Goal: Transaction & Acquisition: Book appointment/travel/reservation

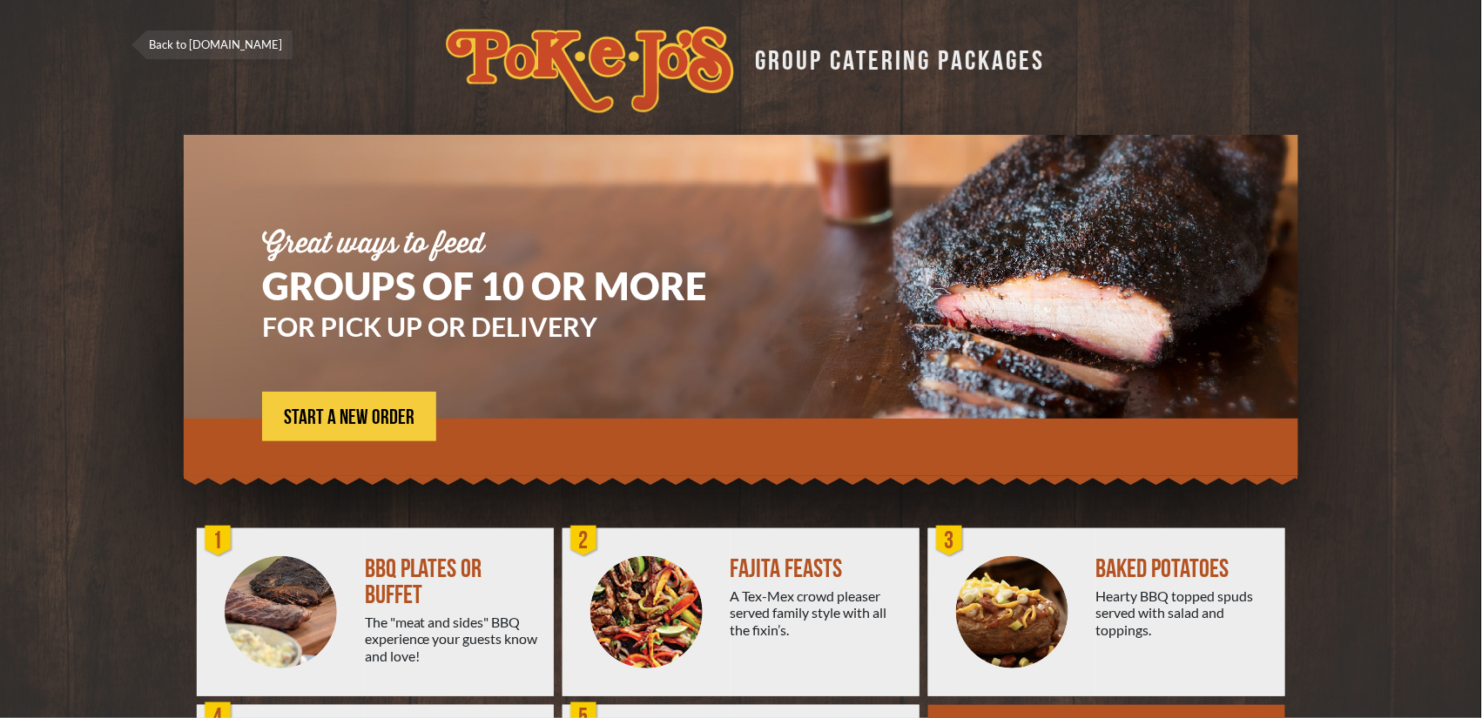
scroll to position [199, 0]
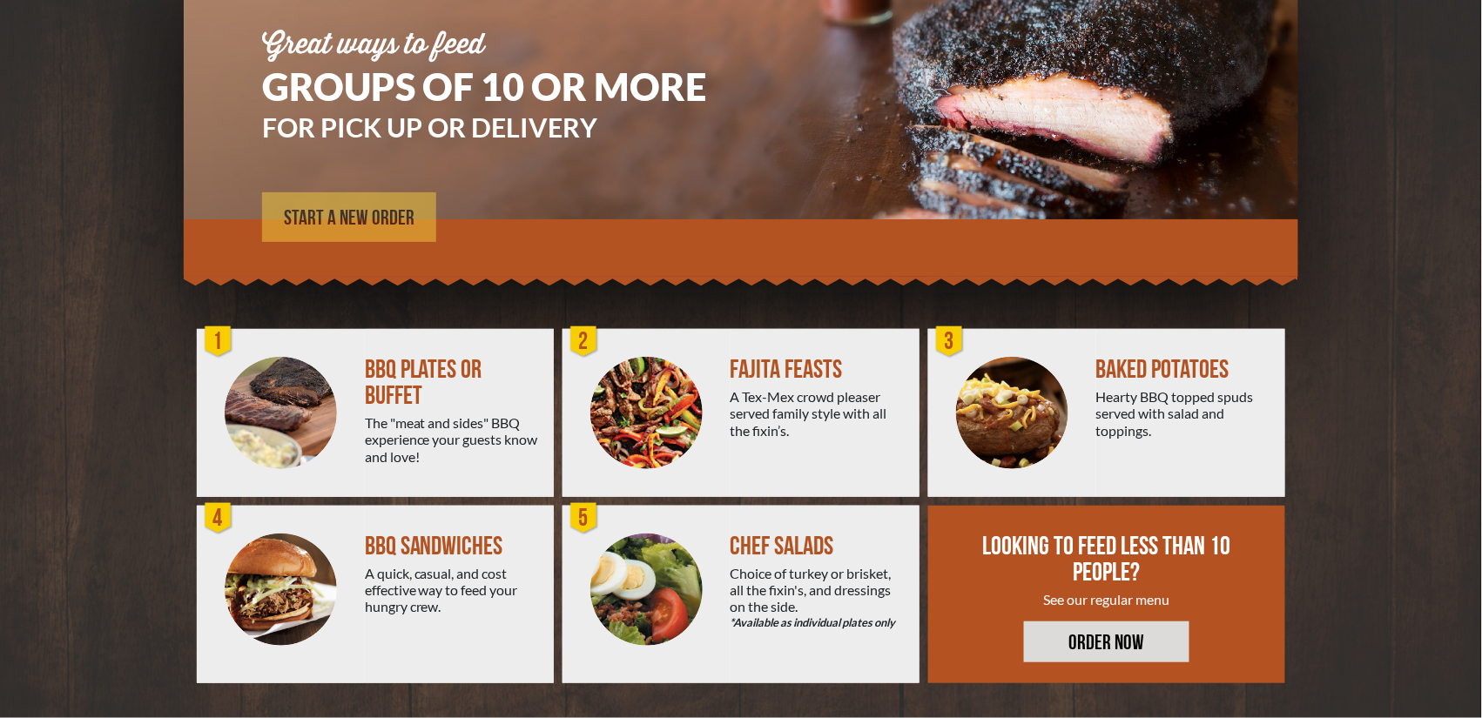
click at [353, 224] on span "START A NEW ORDER" at bounding box center [349, 218] width 131 height 21
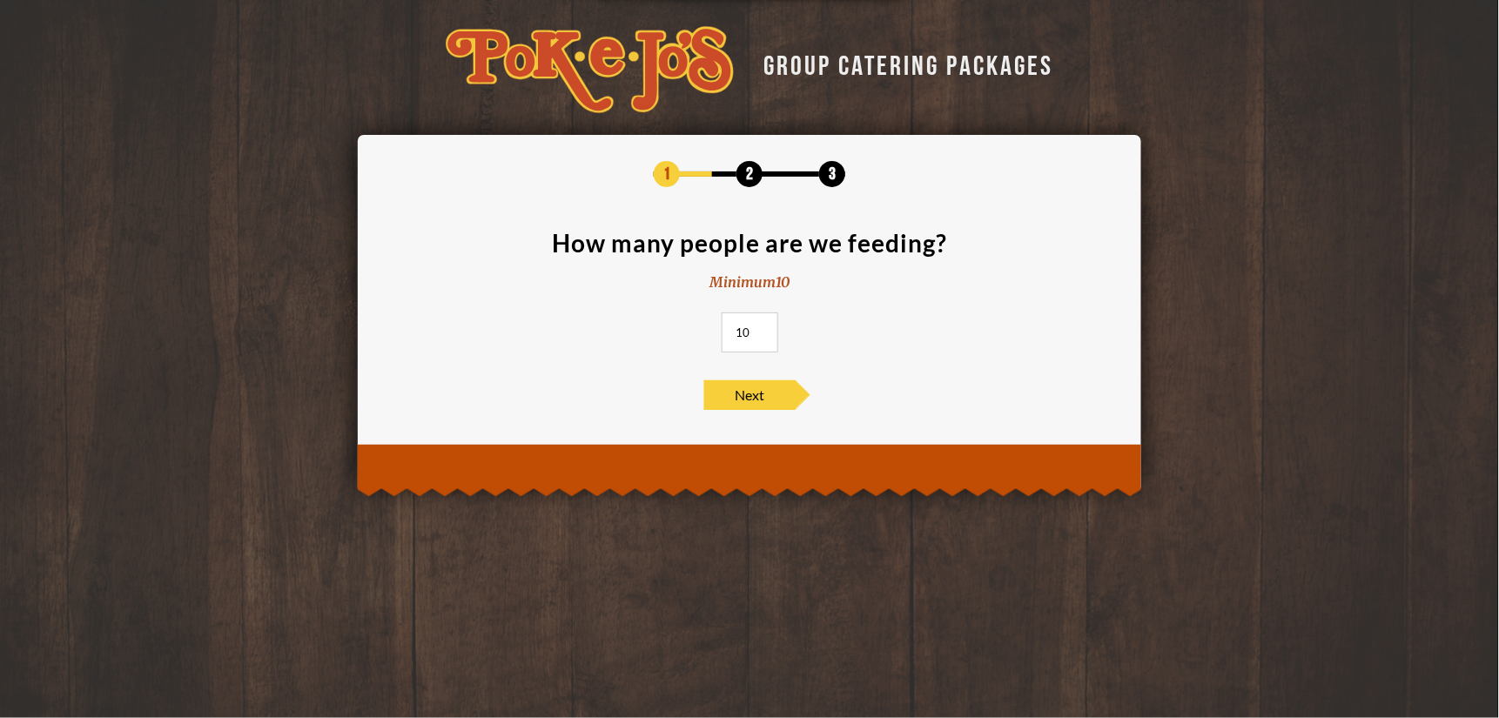
click at [750, 331] on input "10" at bounding box center [750, 333] width 57 height 40
click at [757, 328] on input "11" at bounding box center [750, 333] width 57 height 40
click at [757, 328] on input "12" at bounding box center [750, 333] width 57 height 40
click at [757, 328] on input "13" at bounding box center [750, 333] width 57 height 40
click at [757, 328] on input "14" at bounding box center [750, 333] width 57 height 40
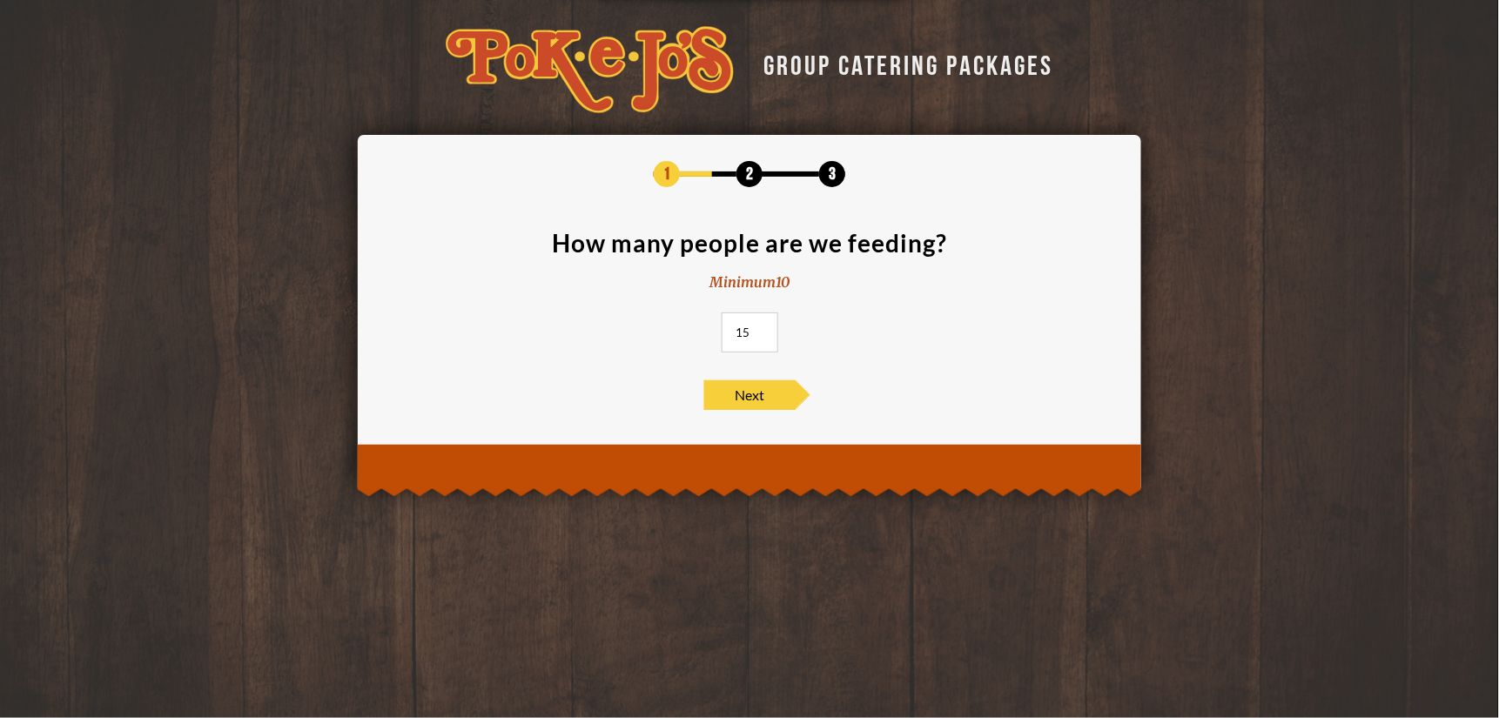
click at [757, 328] on input "15" at bounding box center [750, 333] width 57 height 40
click at [757, 328] on input "16" at bounding box center [750, 333] width 57 height 40
click at [757, 328] on input "17" at bounding box center [750, 333] width 57 height 40
click at [757, 328] on input "18" at bounding box center [750, 333] width 57 height 40
click at [757, 328] on input "19" at bounding box center [750, 333] width 57 height 40
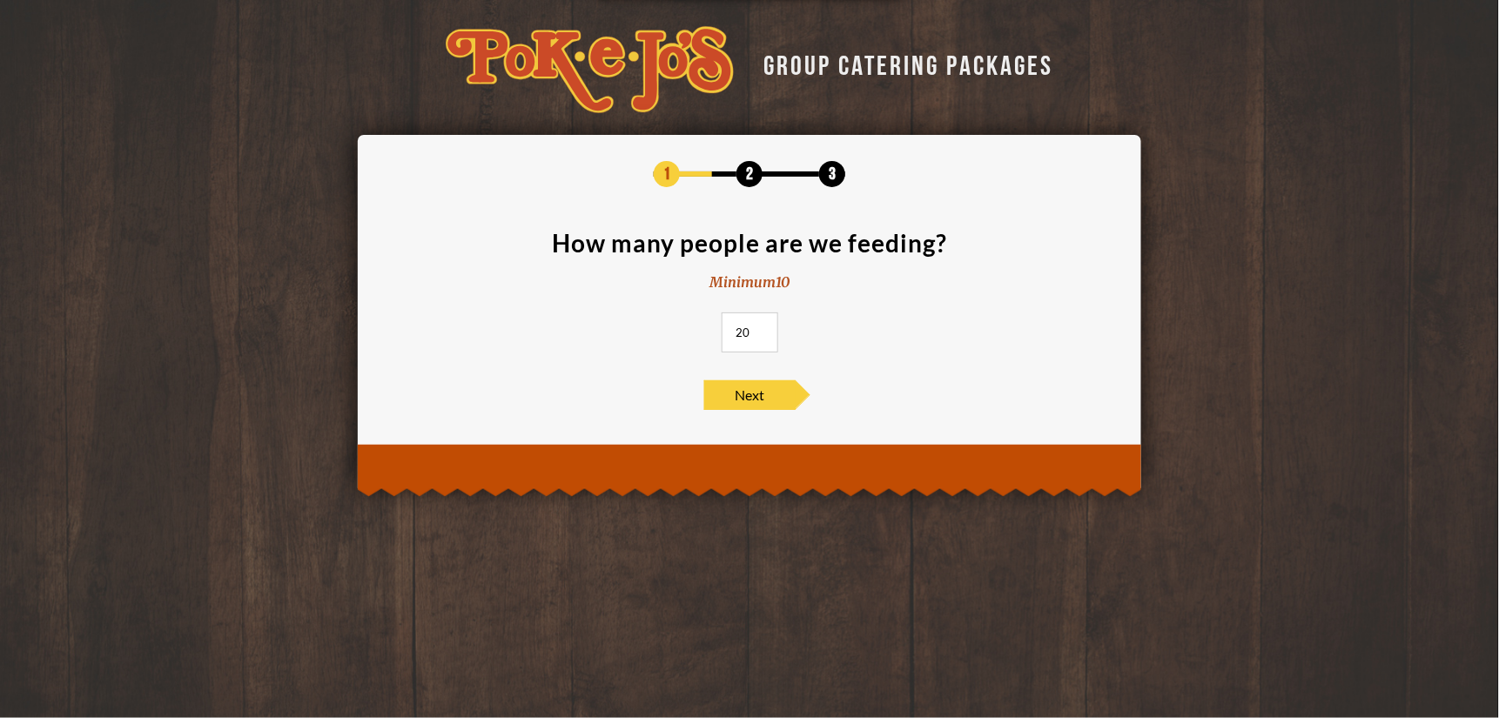
type input "20"
click at [756, 328] on input "20" at bounding box center [750, 333] width 57 height 40
click at [757, 394] on span "Next" at bounding box center [749, 395] width 91 height 30
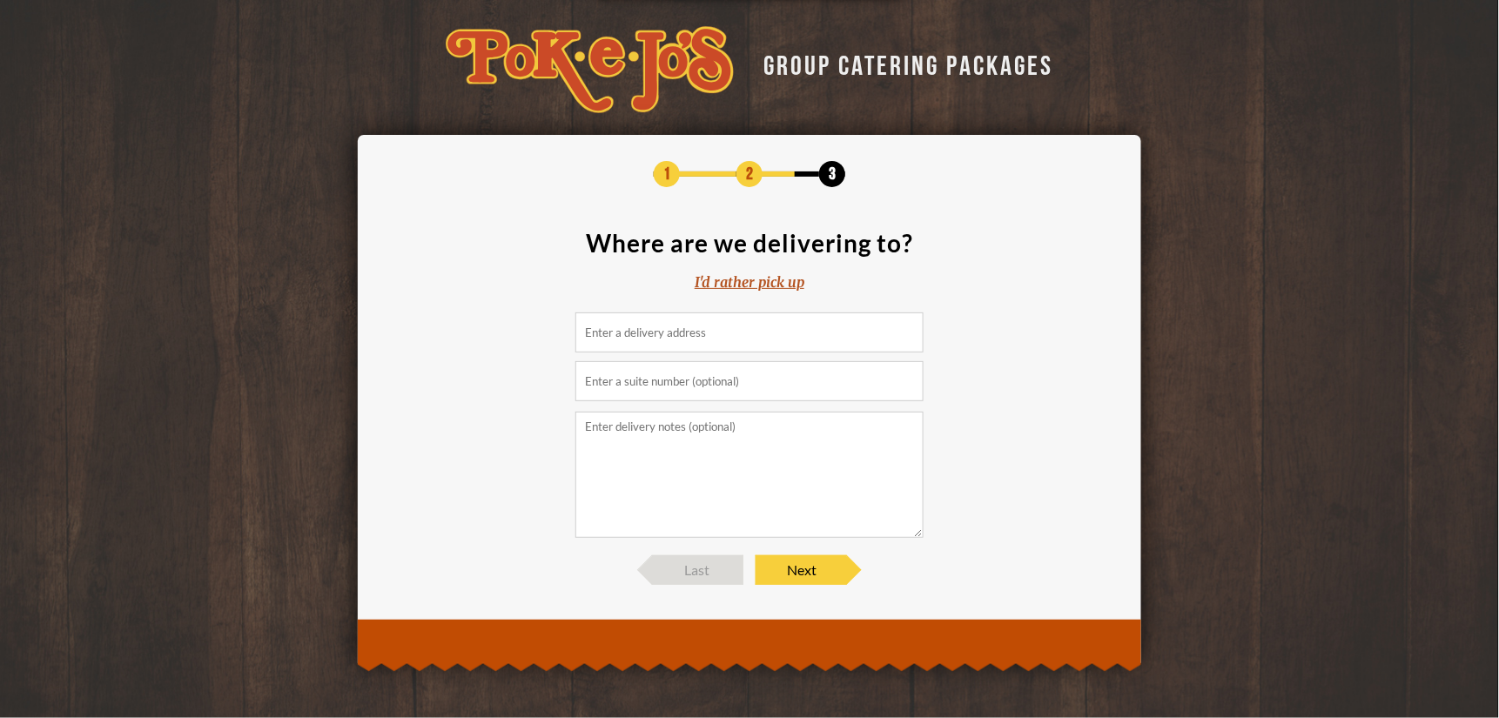
click at [698, 343] on input at bounding box center [749, 333] width 348 height 40
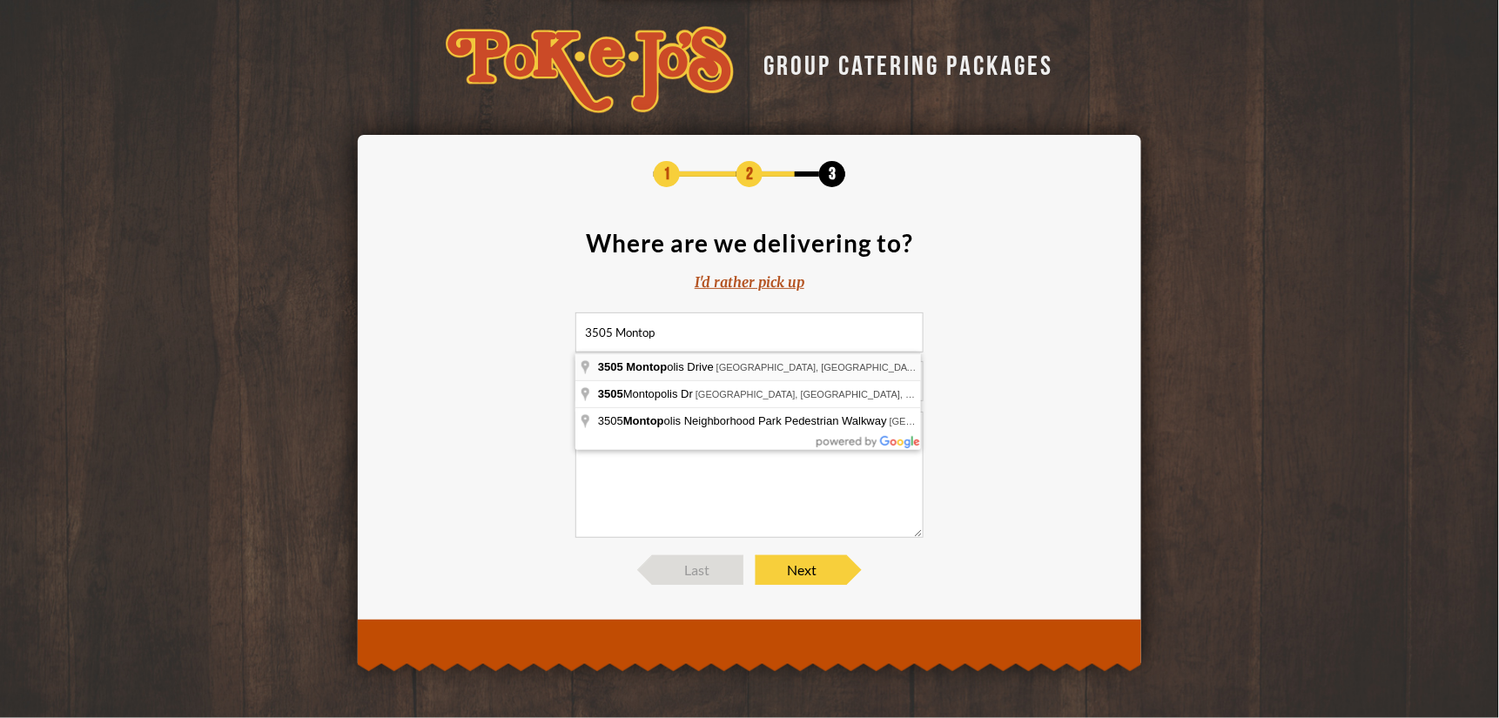
type input "3505 Montopolis Drive, Austin, TX, USA"
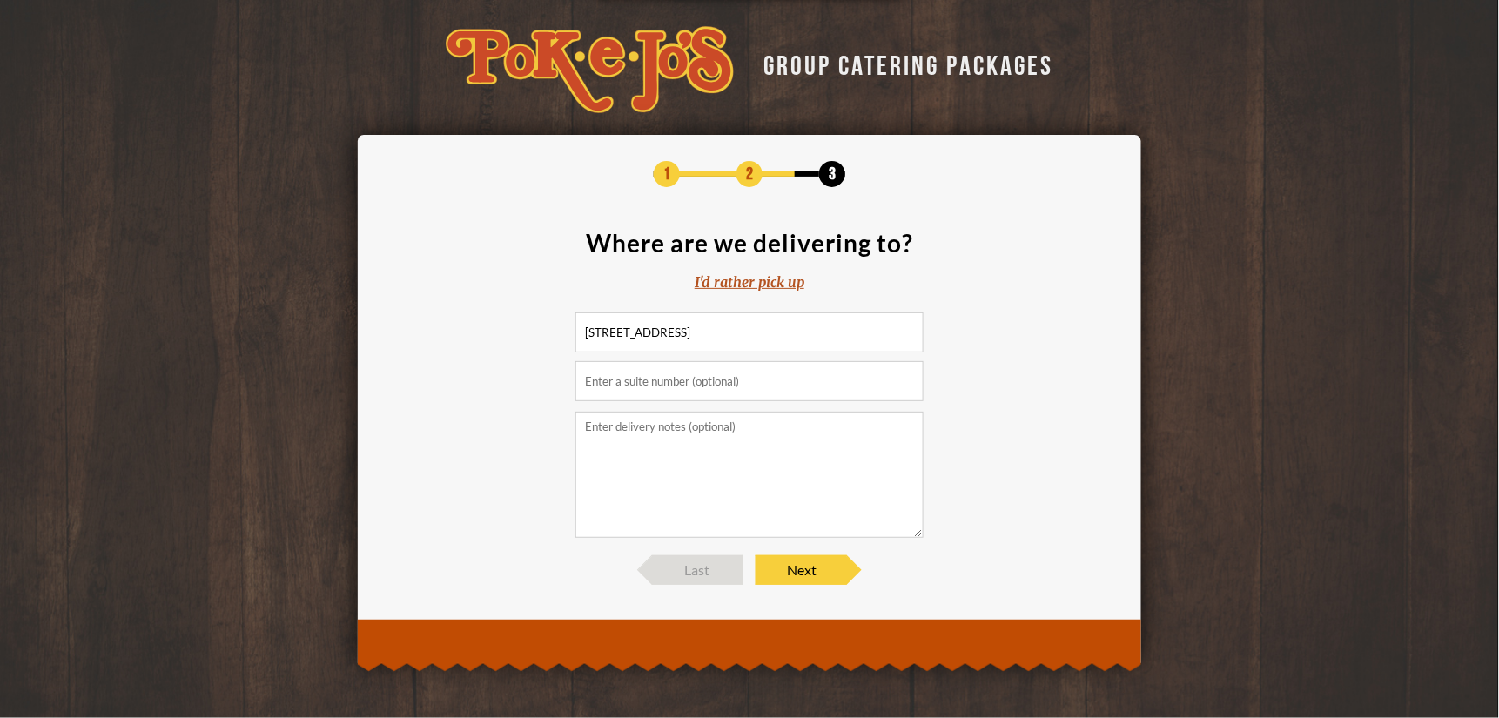
click at [686, 391] on input "text" at bounding box center [749, 381] width 348 height 40
type input "Bldg. A"
click at [690, 446] on textarea at bounding box center [749, 475] width 348 height 126
type textarea "Deliver to lobby."
click at [791, 573] on span "Next" at bounding box center [801, 570] width 91 height 30
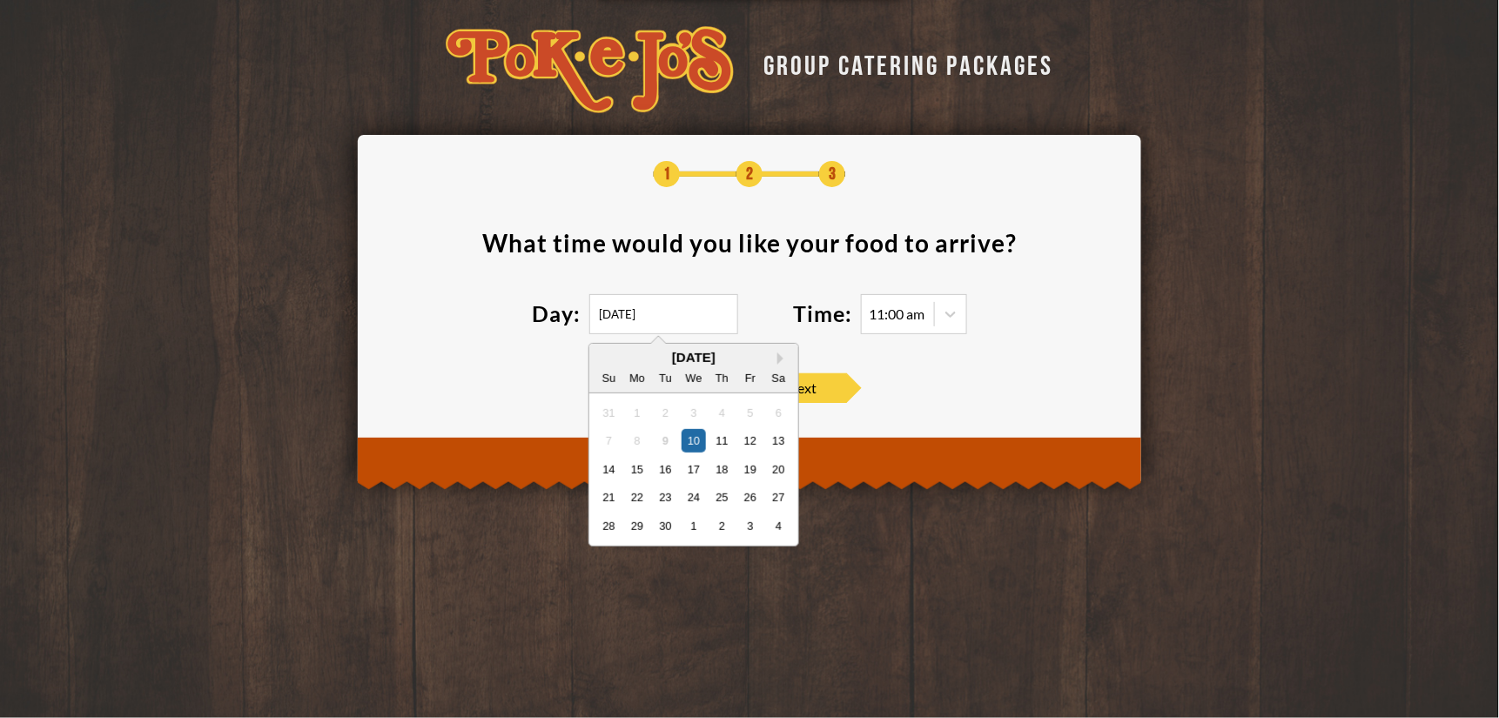
click at [667, 311] on input "09/10/2025" at bounding box center [663, 314] width 149 height 40
click at [669, 468] on div "16" at bounding box center [666, 469] width 24 height 24
type input "09/16/2025"
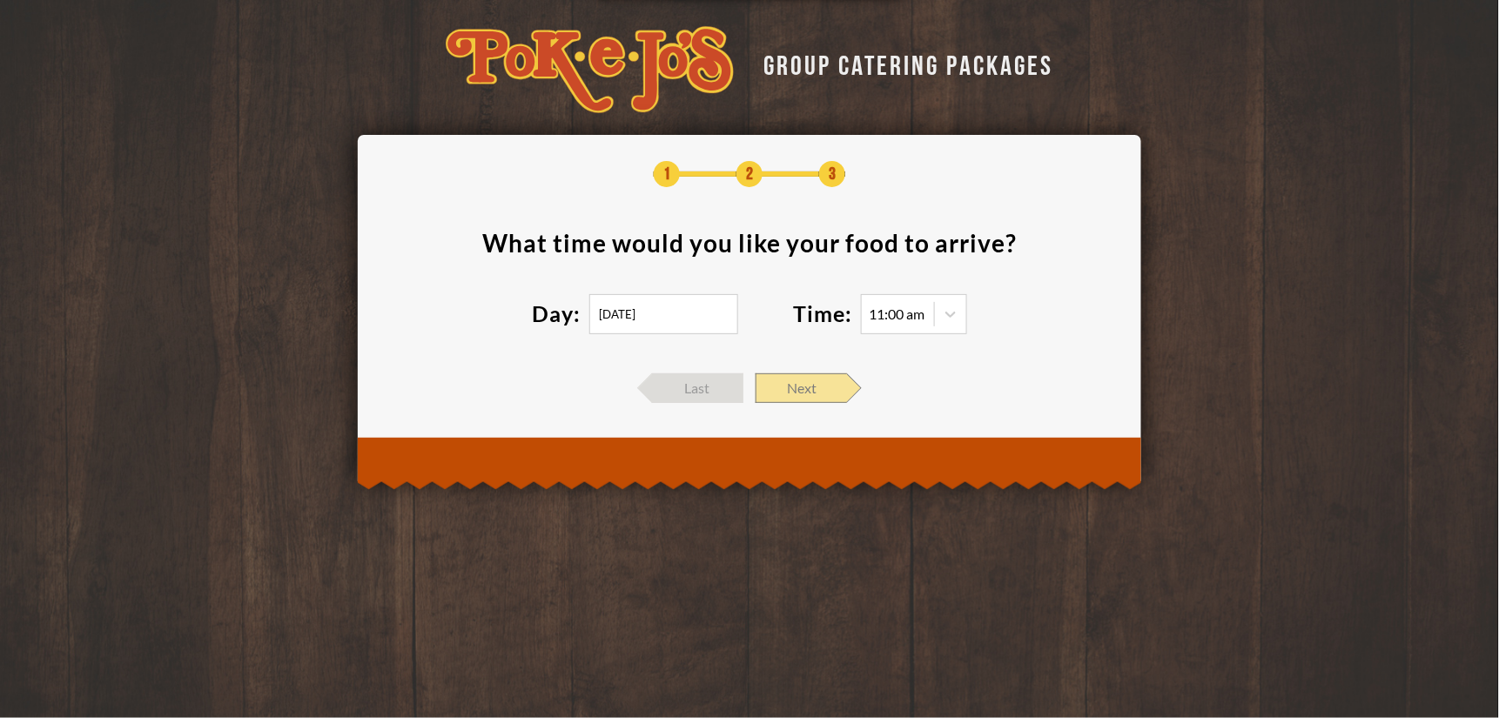
click at [796, 401] on span "Next" at bounding box center [801, 388] width 91 height 30
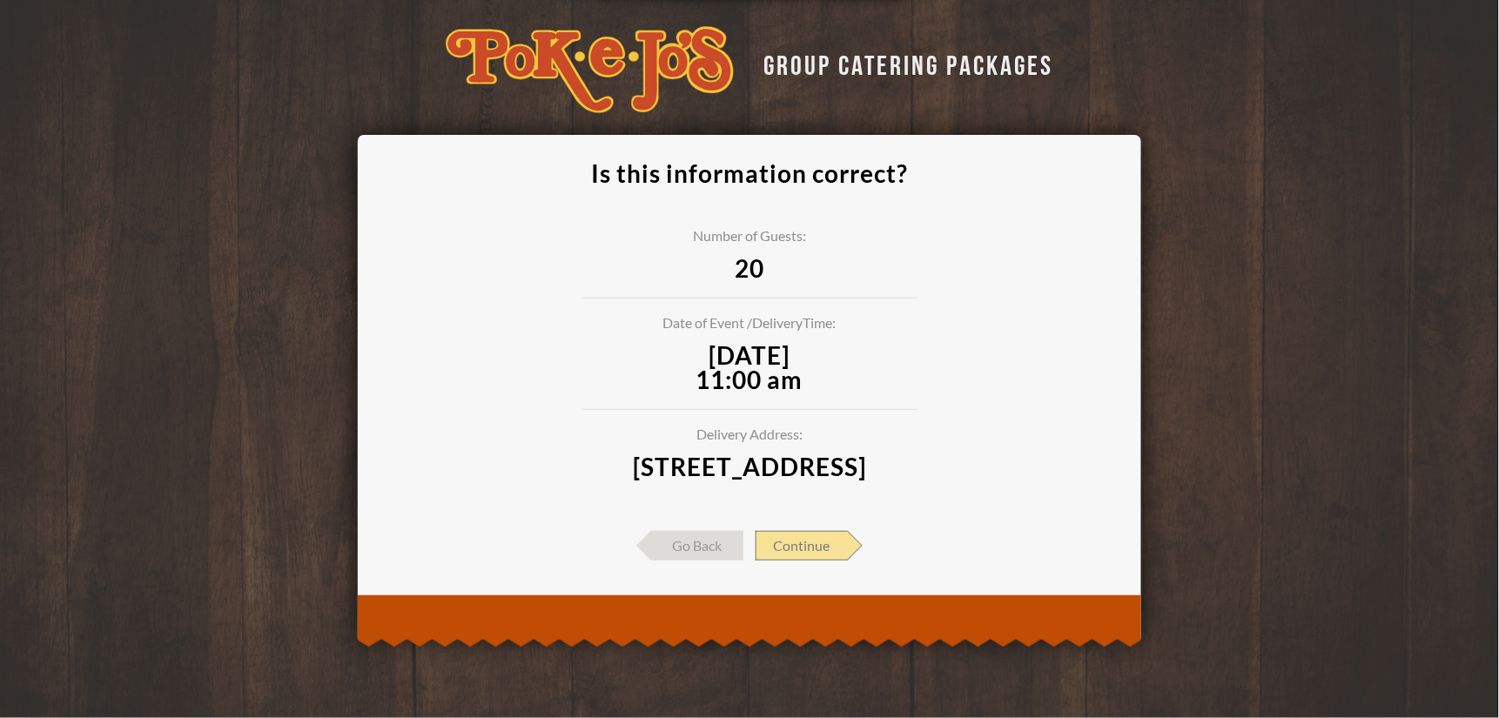
click at [810, 561] on span "Continue" at bounding box center [802, 546] width 92 height 30
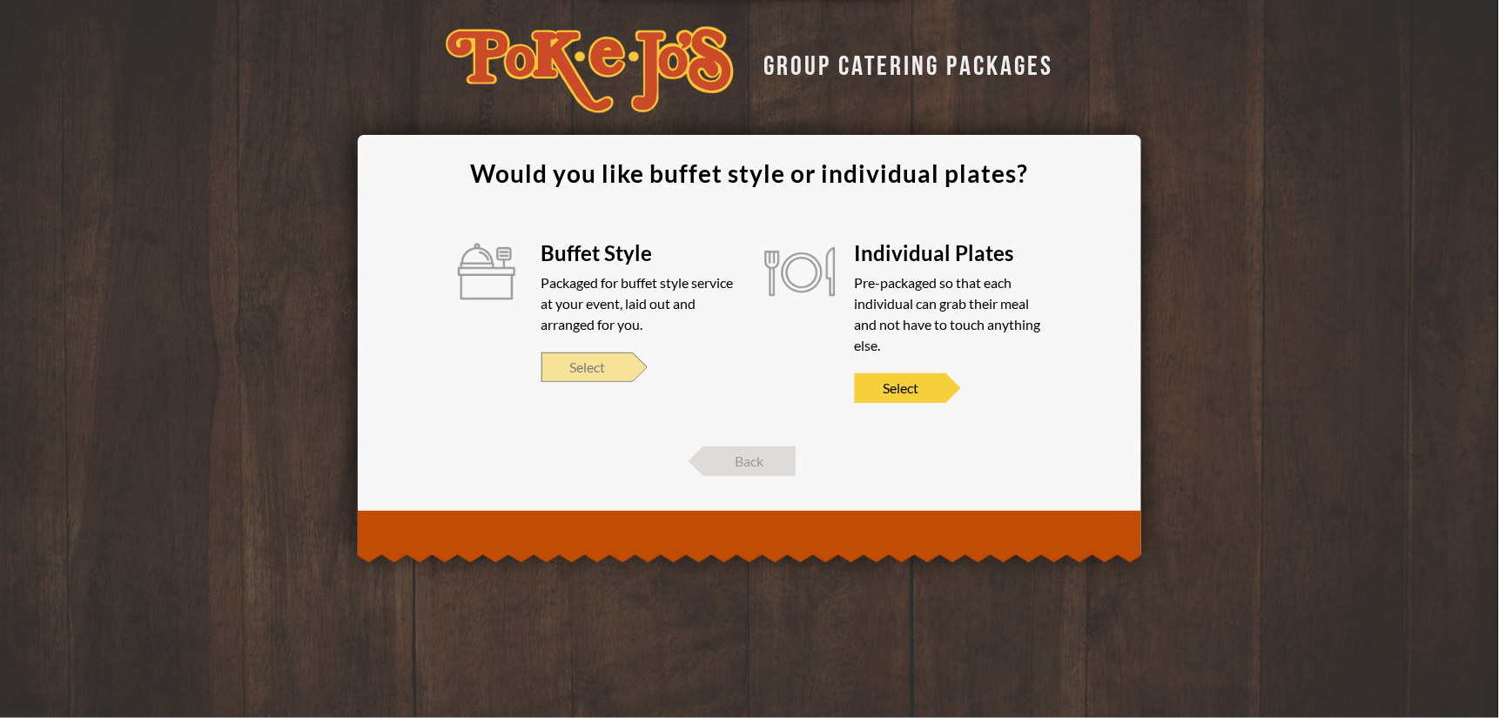
click at [582, 373] on span "Select" at bounding box center [587, 368] width 91 height 30
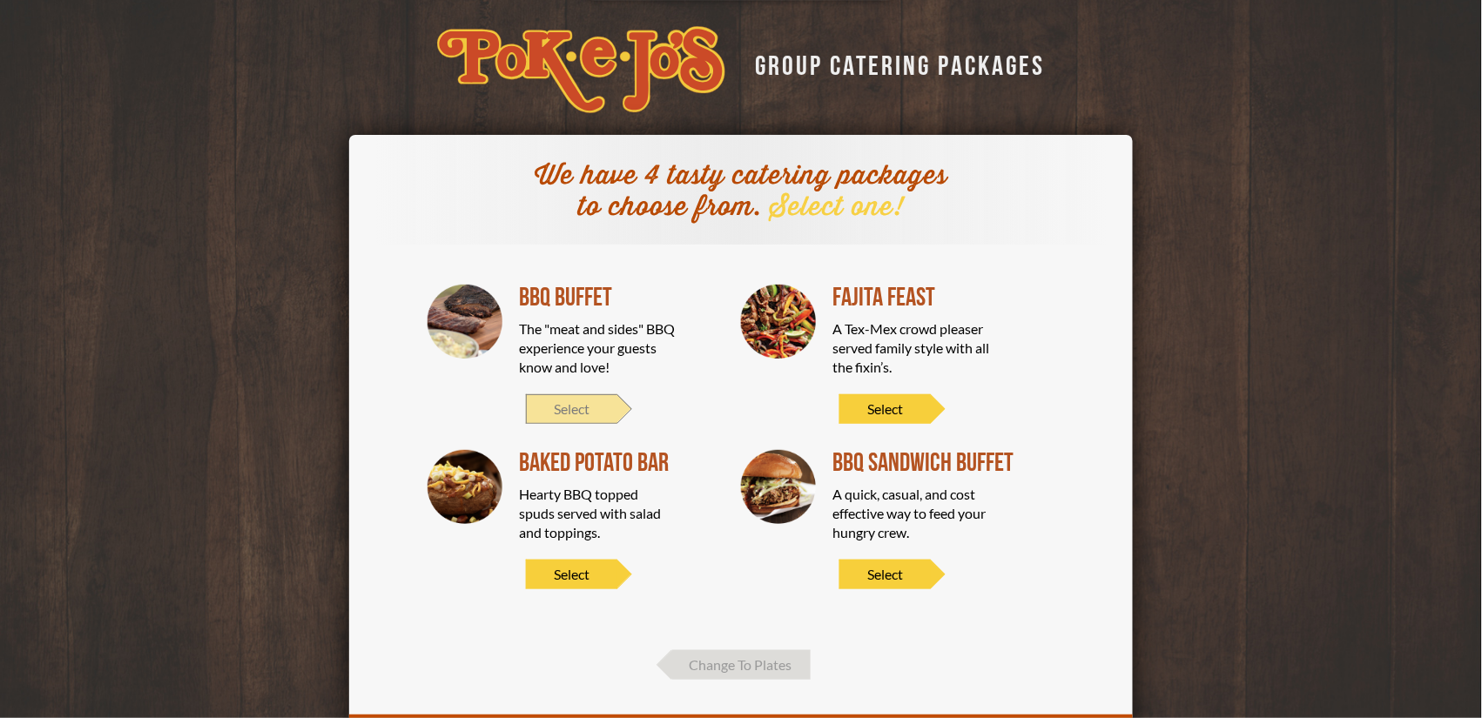
click at [579, 413] on span "Select" at bounding box center [571, 409] width 91 height 30
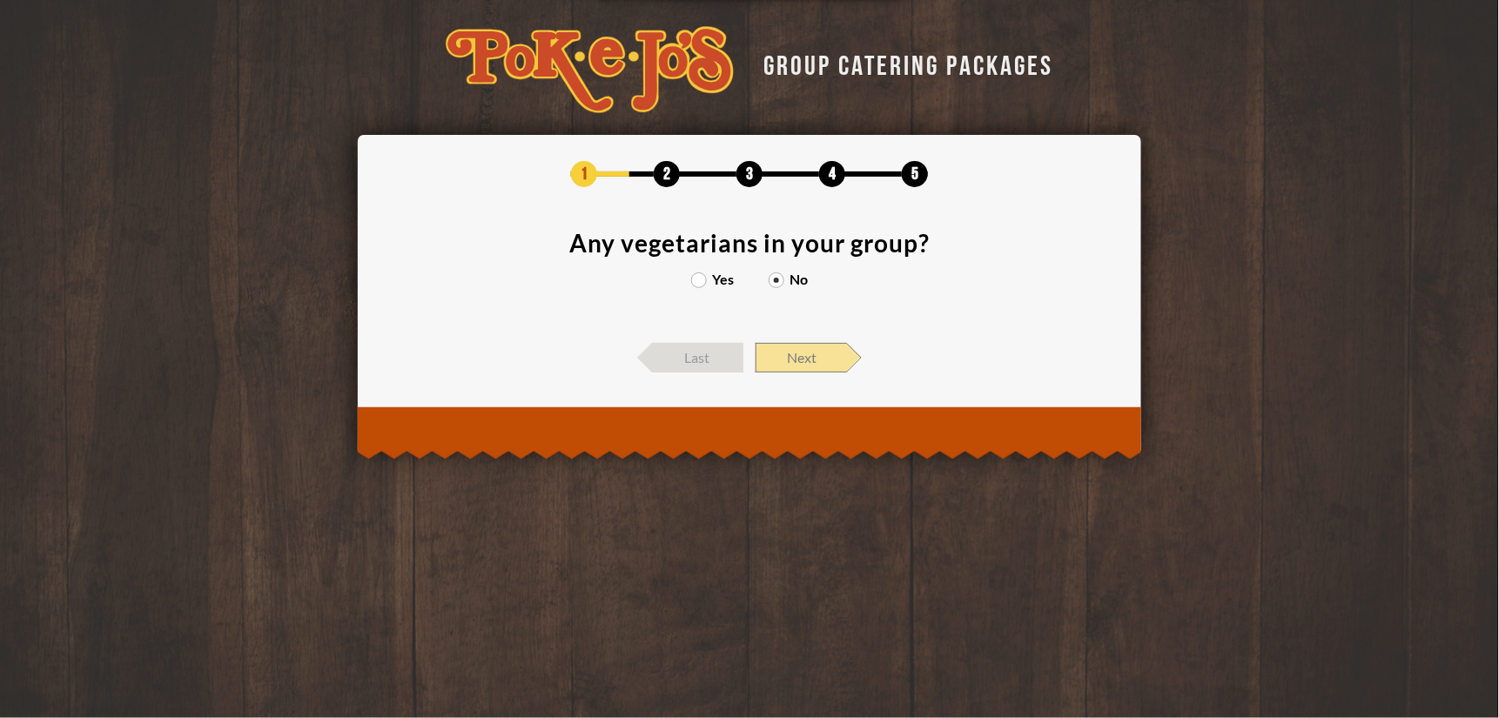
click at [801, 367] on span "Next" at bounding box center [801, 358] width 91 height 30
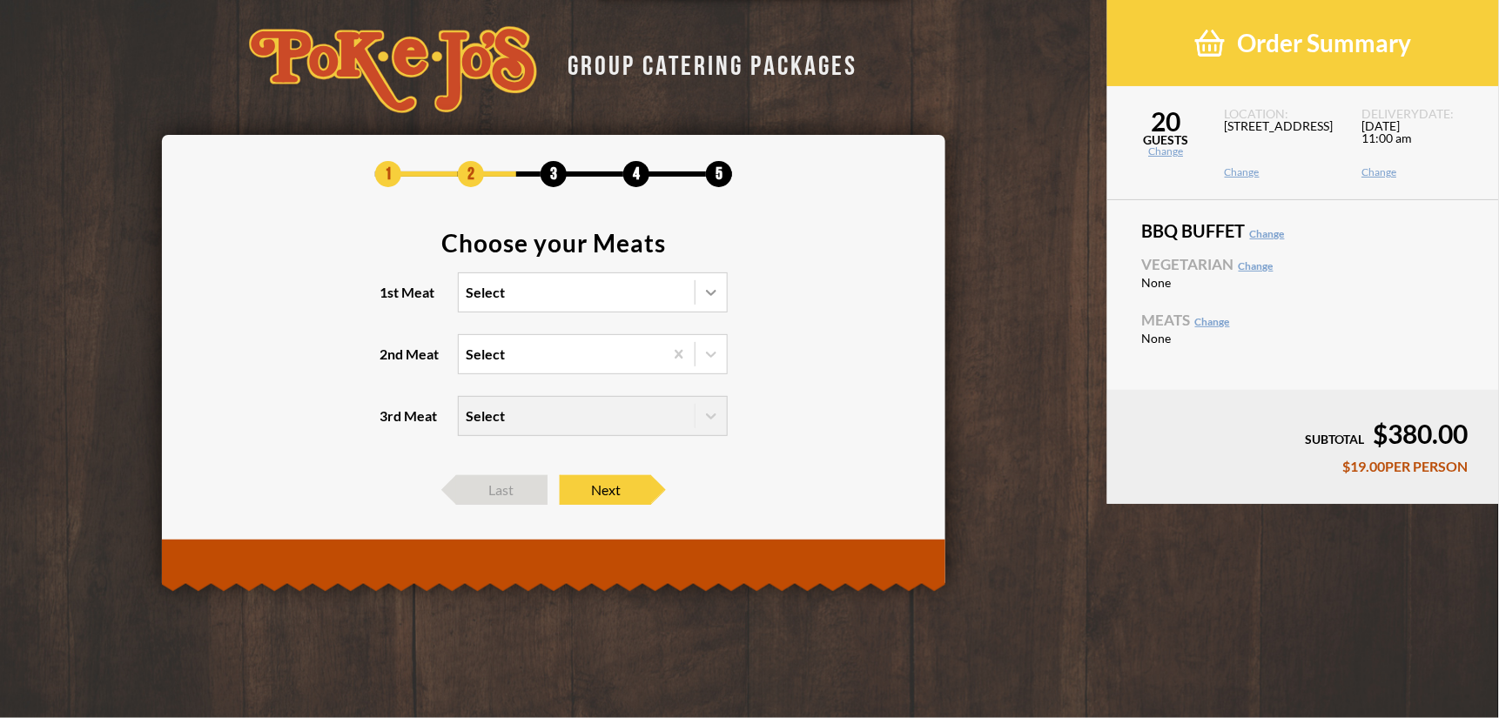
click at [717, 291] on icon at bounding box center [711, 292] width 17 height 17
click at [390, 300] on input "1st Meat Select" at bounding box center [390, 300] width 0 height 0
click at [508, 332] on div "Brisket" at bounding box center [593, 328] width 268 height 24
click at [390, 300] on input "1st Meat option Brisket focused, 1 of 6. 6 results available. Use Up and Down t…" at bounding box center [390, 300] width 0 height 0
click at [503, 356] on div "Select" at bounding box center [485, 354] width 39 height 14
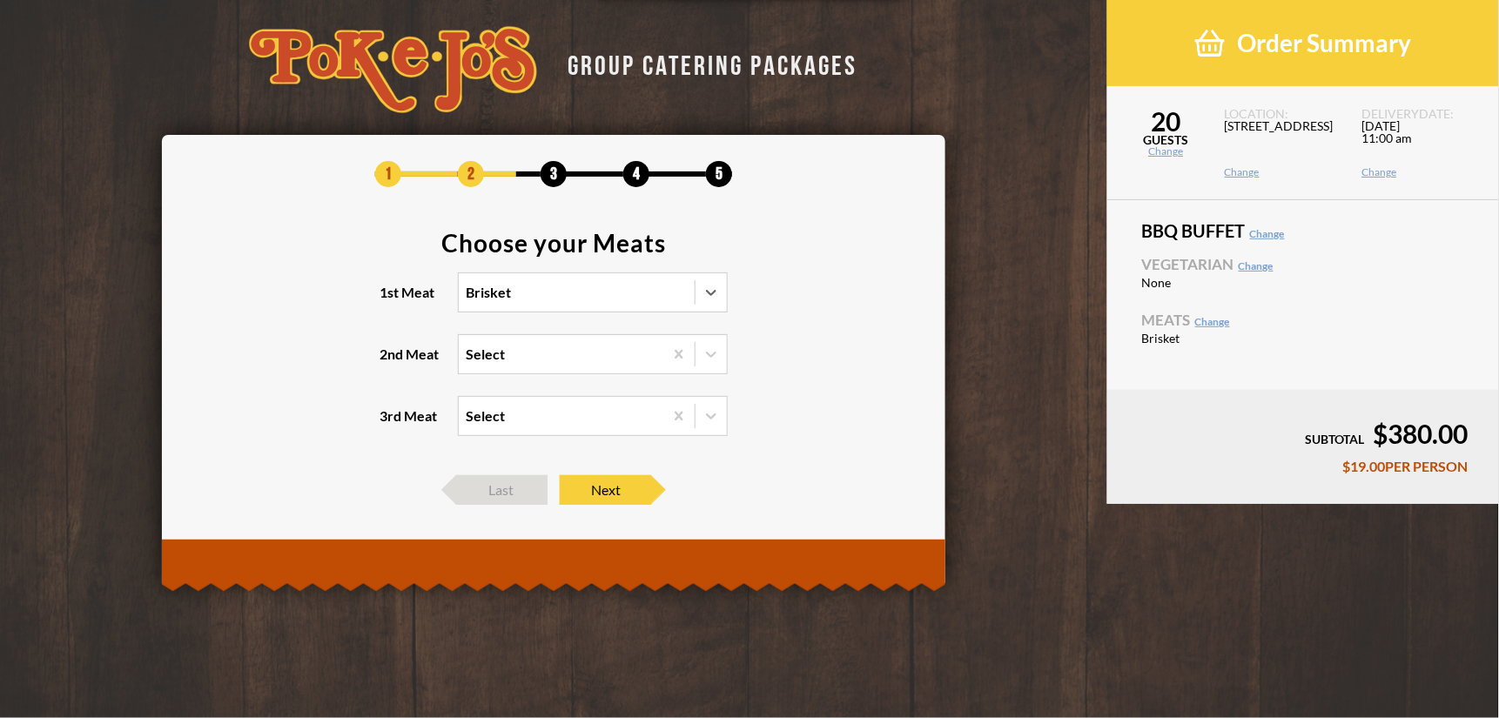
click at [390, 362] on input "2nd Meat Select" at bounding box center [390, 362] width 0 height 0
click at [505, 465] on div "Turkey" at bounding box center [593, 463] width 268 height 24
click at [390, 362] on input "2nd Meat option Turkey focused, 4 of 5. 5 results available. Use Up and Down to…" at bounding box center [390, 362] width 0 height 0
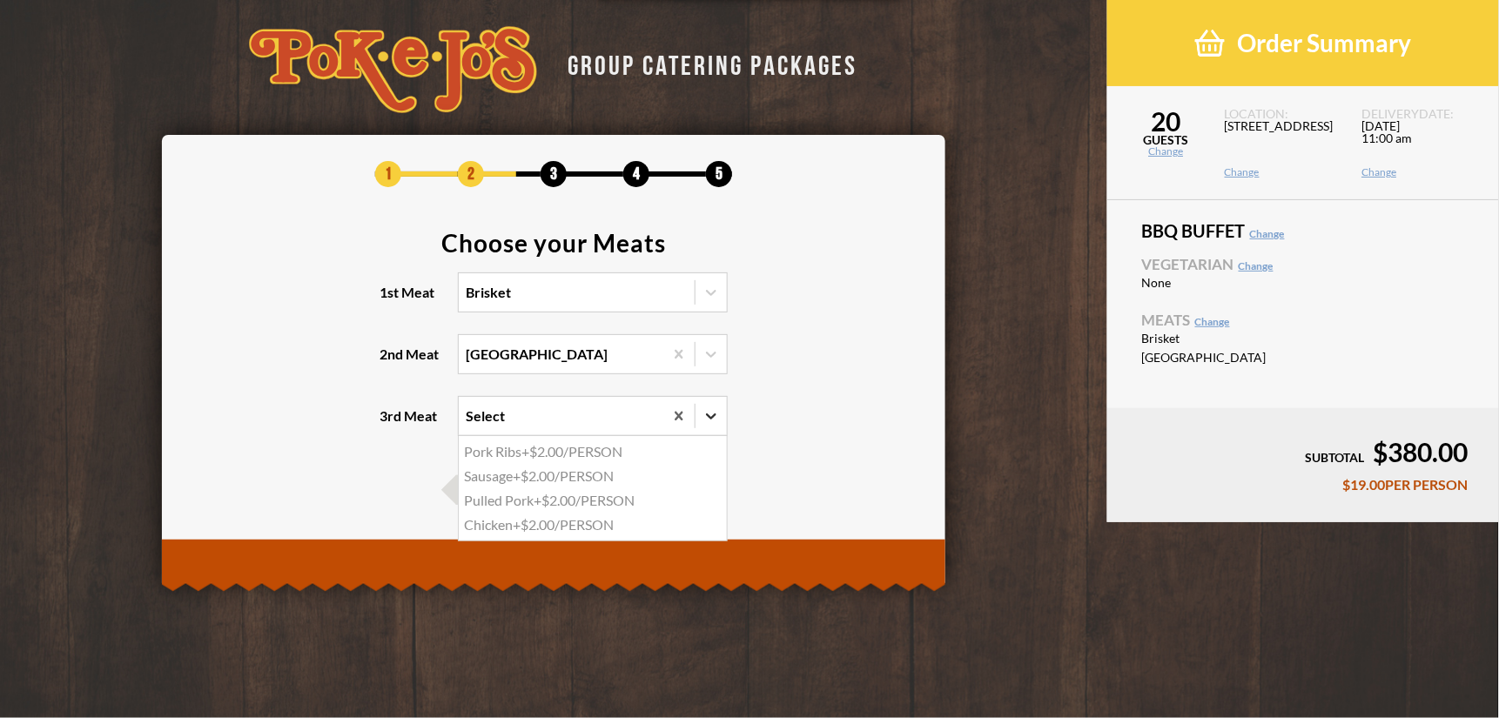
click at [709, 414] on icon at bounding box center [711, 415] width 17 height 17
click at [390, 424] on input "3rd Meat option Pork Ribs focused, 1 of 4. 4 results available. Use Up and Down…" at bounding box center [390, 424] width 0 height 0
click at [771, 419] on section "Choose your Meats 1st Meat Brisket 2nd Meat Turkey 3rd Meat option Pork Ribs fo…" at bounding box center [553, 344] width 731 height 227
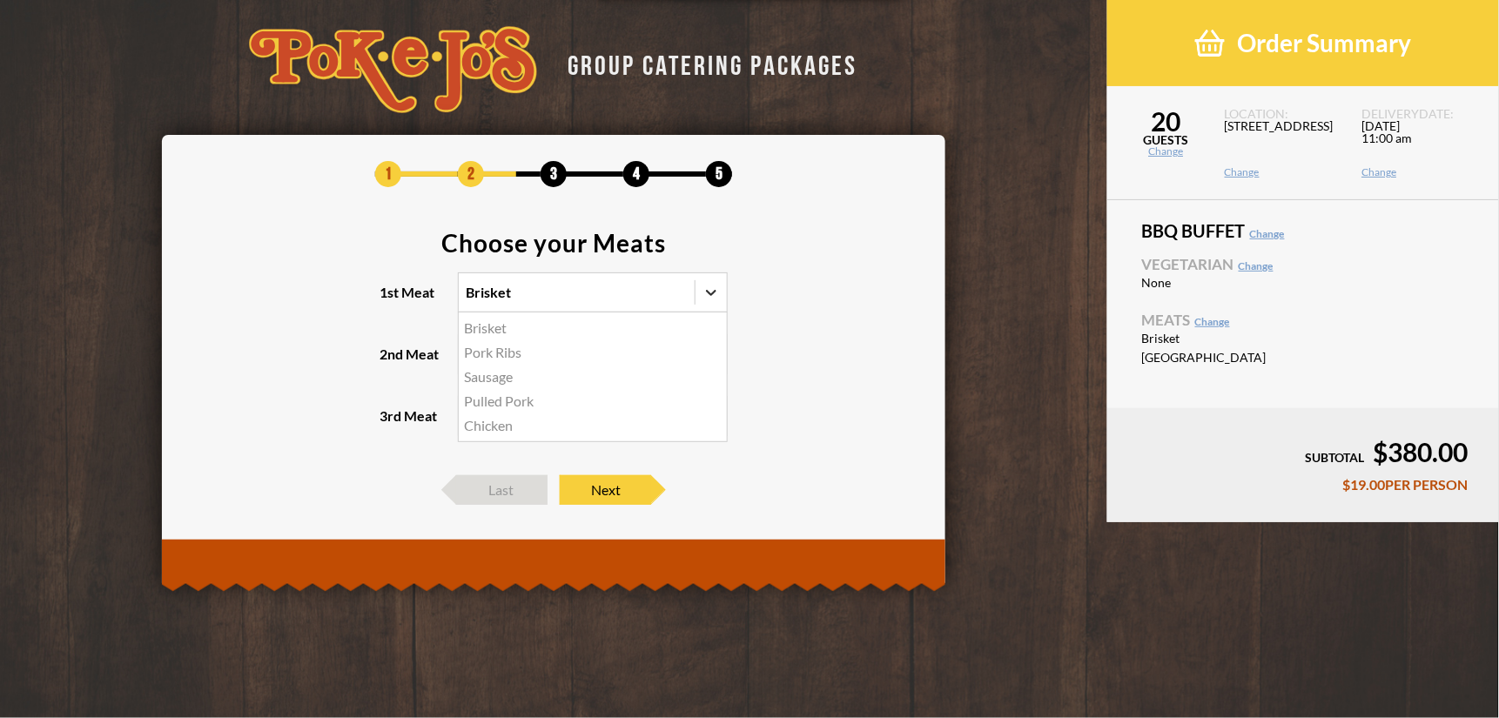
click at [715, 293] on icon at bounding box center [711, 292] width 17 height 17
click at [390, 300] on input "1st Meat option Brisket, selected. option Brisket focused, 1 of 5. 5 results av…" at bounding box center [390, 300] width 0 height 0
click at [882, 409] on section "Choose your Meats 1st Meat option Brisket, selected. option Chicken focused, 5 …" at bounding box center [553, 344] width 731 height 227
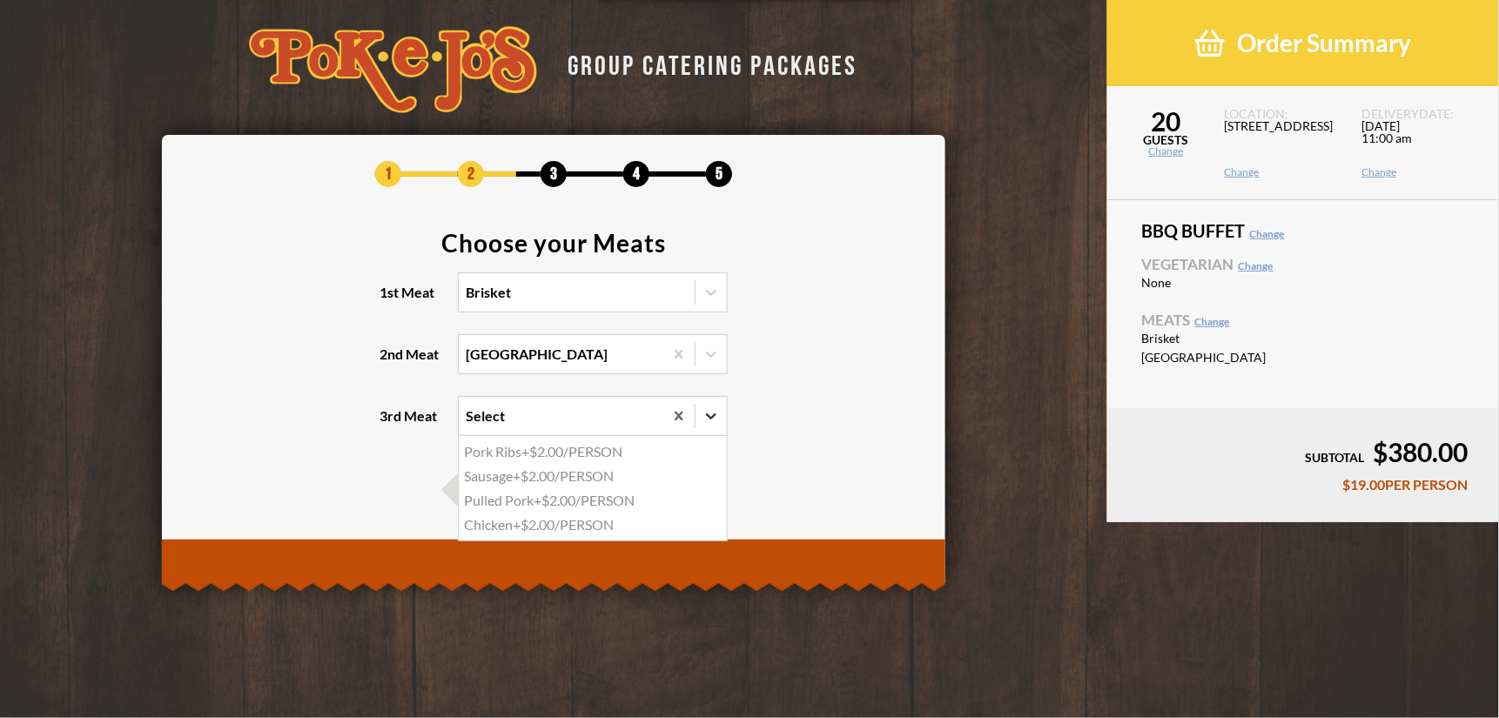
click at [704, 418] on icon at bounding box center [711, 415] width 17 height 17
click at [390, 424] on input "3rd Meat option Pork Ribs focused, 1 of 4. 4 results available. Use Up and Down…" at bounding box center [390, 424] width 0 height 0
click at [833, 441] on section "Choose your Meats 1st Meat Brisket 2nd Meat Turkey 3rd Meat Select" at bounding box center [553, 344] width 731 height 227
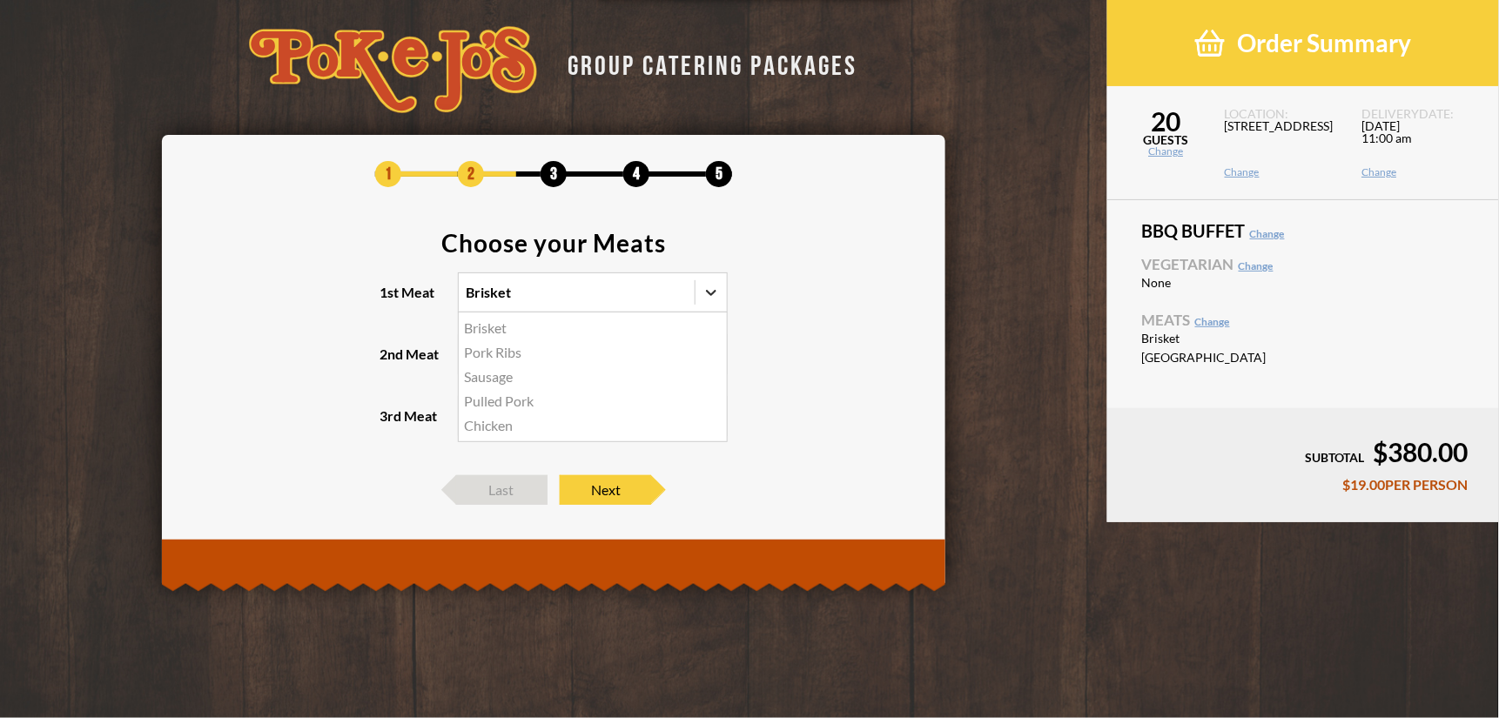
click at [703, 298] on icon at bounding box center [711, 292] width 17 height 17
click at [390, 300] on input "1st Meat option Brisket, selected. option Brisket focused, 1 of 5. 5 results av…" at bounding box center [390, 300] width 0 height 0
click at [716, 301] on div at bounding box center [711, 292] width 31 height 31
click at [390, 300] on input "1st Meat Brisket" at bounding box center [390, 300] width 0 height 0
click at [705, 294] on icon at bounding box center [711, 292] width 17 height 17
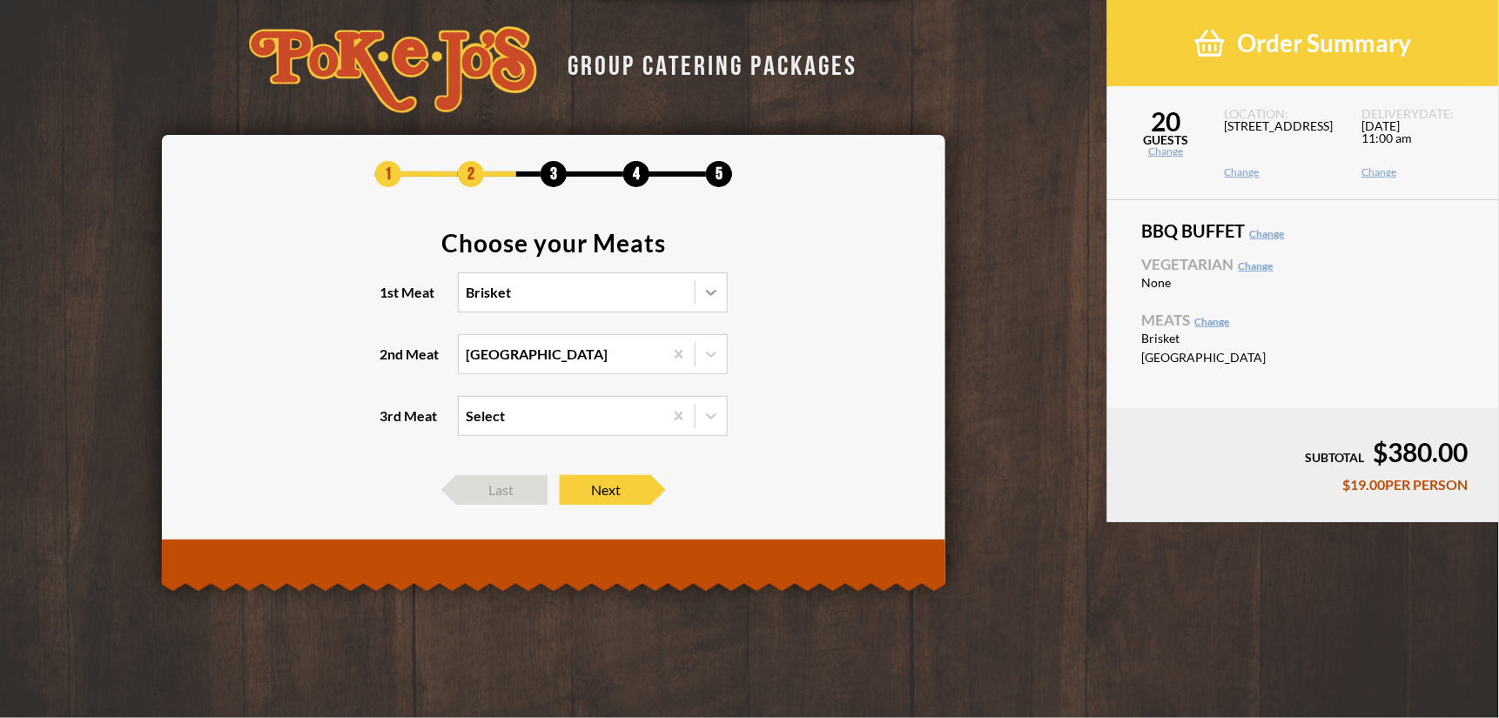
click at [390, 300] on input "1st Meat Brisket" at bounding box center [390, 300] width 0 height 0
click at [638, 491] on span "Next" at bounding box center [605, 490] width 91 height 30
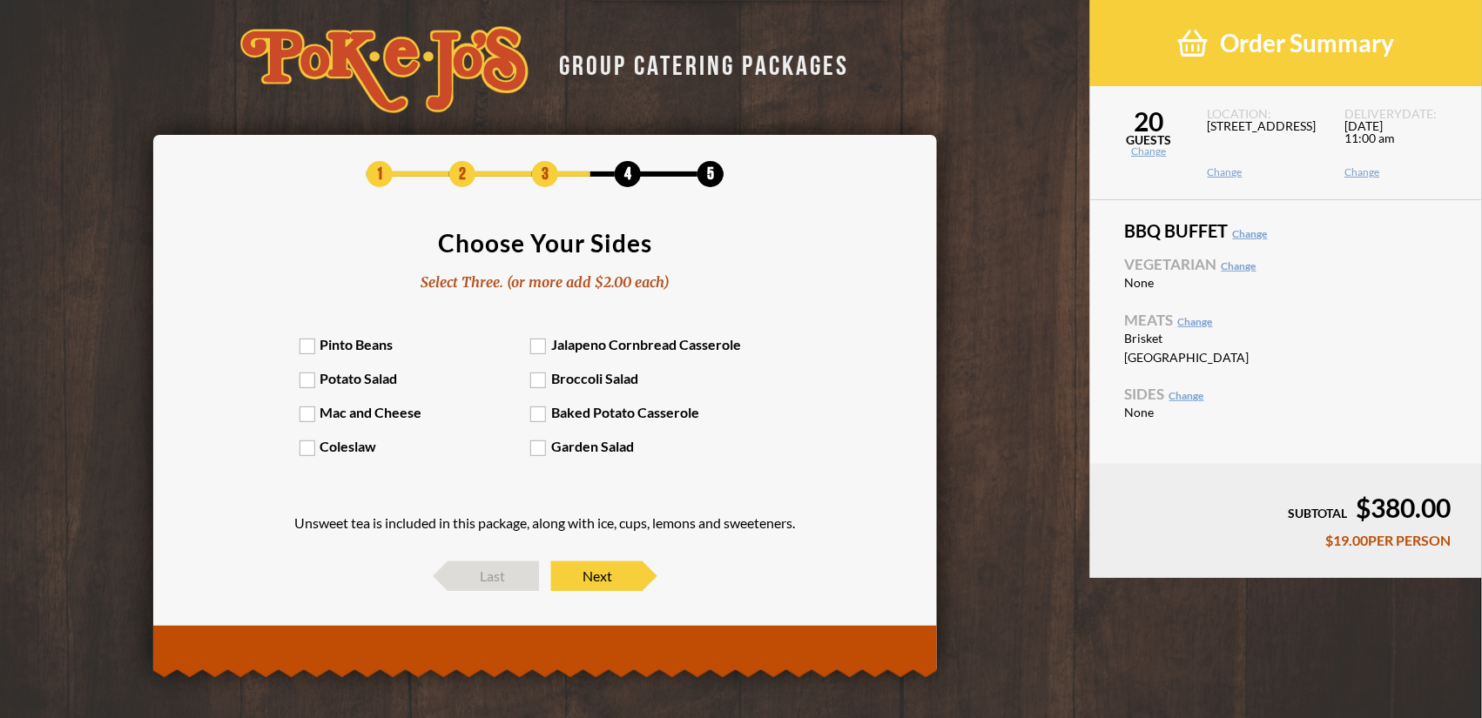
drag, startPoint x: 305, startPoint y: 345, endPoint x: 325, endPoint y: 370, distance: 32.2
click at [307, 347] on label "Pinto Beans" at bounding box center [415, 344] width 232 height 17
click at [0, 0] on input "Pinto Beans" at bounding box center [0, 0] width 0 height 0
click at [306, 378] on label "Potato Salad" at bounding box center [415, 378] width 232 height 17
click at [0, 0] on input "Potato Salad" at bounding box center [0, 0] width 0 height 0
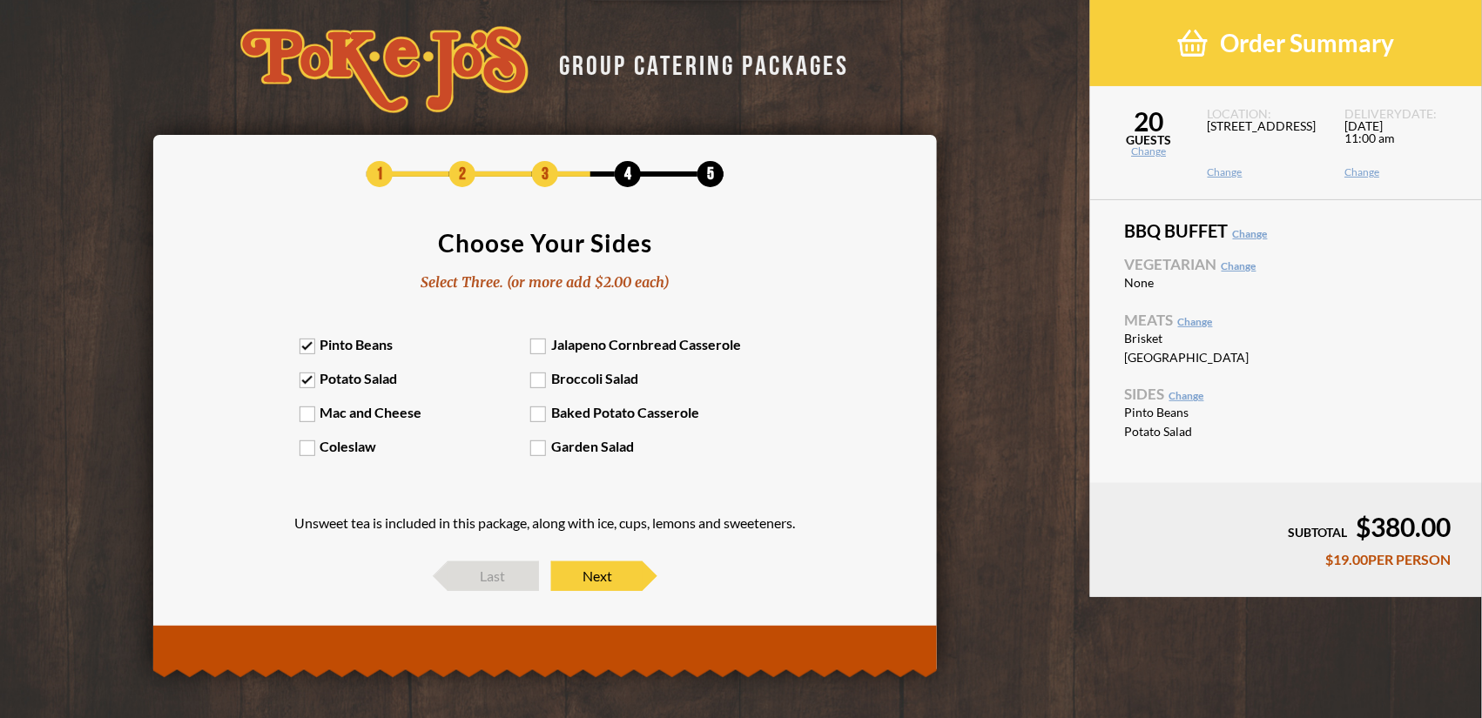
click at [306, 418] on label "Mac and Cheese" at bounding box center [415, 412] width 232 height 17
click at [0, 0] on input "Mac and Cheese" at bounding box center [0, 0] width 0 height 0
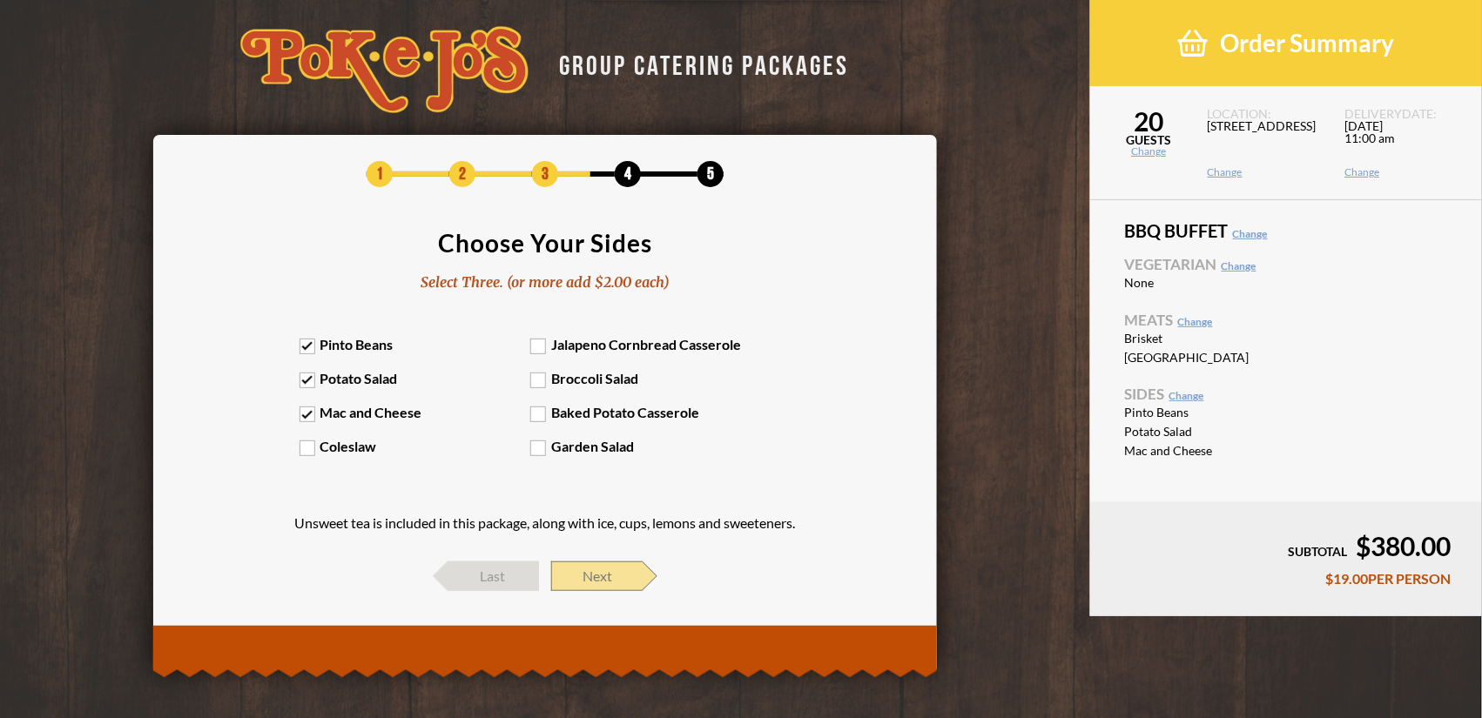
click at [615, 573] on span "Next" at bounding box center [596, 577] width 91 height 30
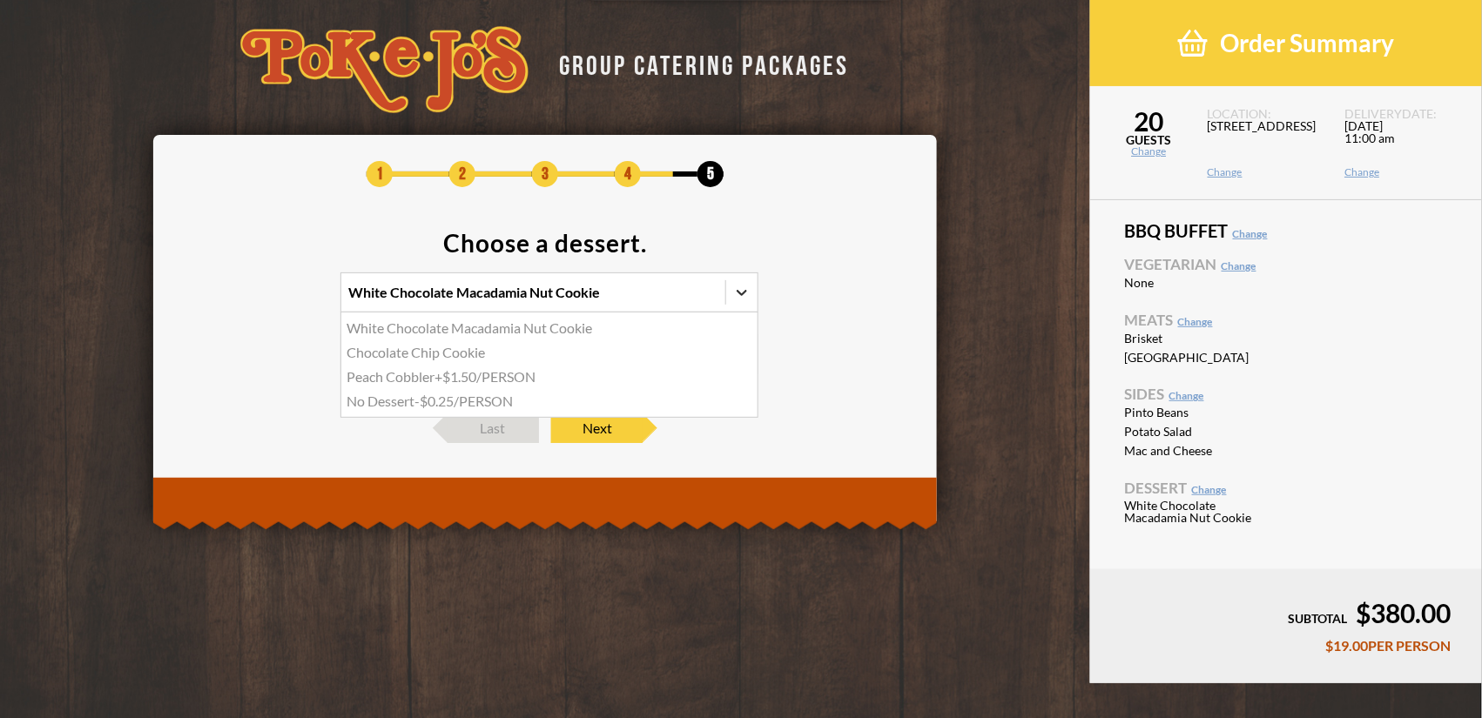
click at [747, 293] on icon at bounding box center [741, 292] width 17 height 17
click at [273, 300] on input "option White Chocolate Macadamia Nut Cookie focused, 1 of 4. 4 results availabl…" at bounding box center [273, 300] width 0 height 0
click at [742, 296] on icon at bounding box center [741, 292] width 17 height 17
click at [273, 300] on input "White Chocolate Macadamia Nut Cookie" at bounding box center [273, 300] width 0 height 0
drag, startPoint x: 739, startPoint y: 298, endPoint x: 1055, endPoint y: 367, distance: 323.4
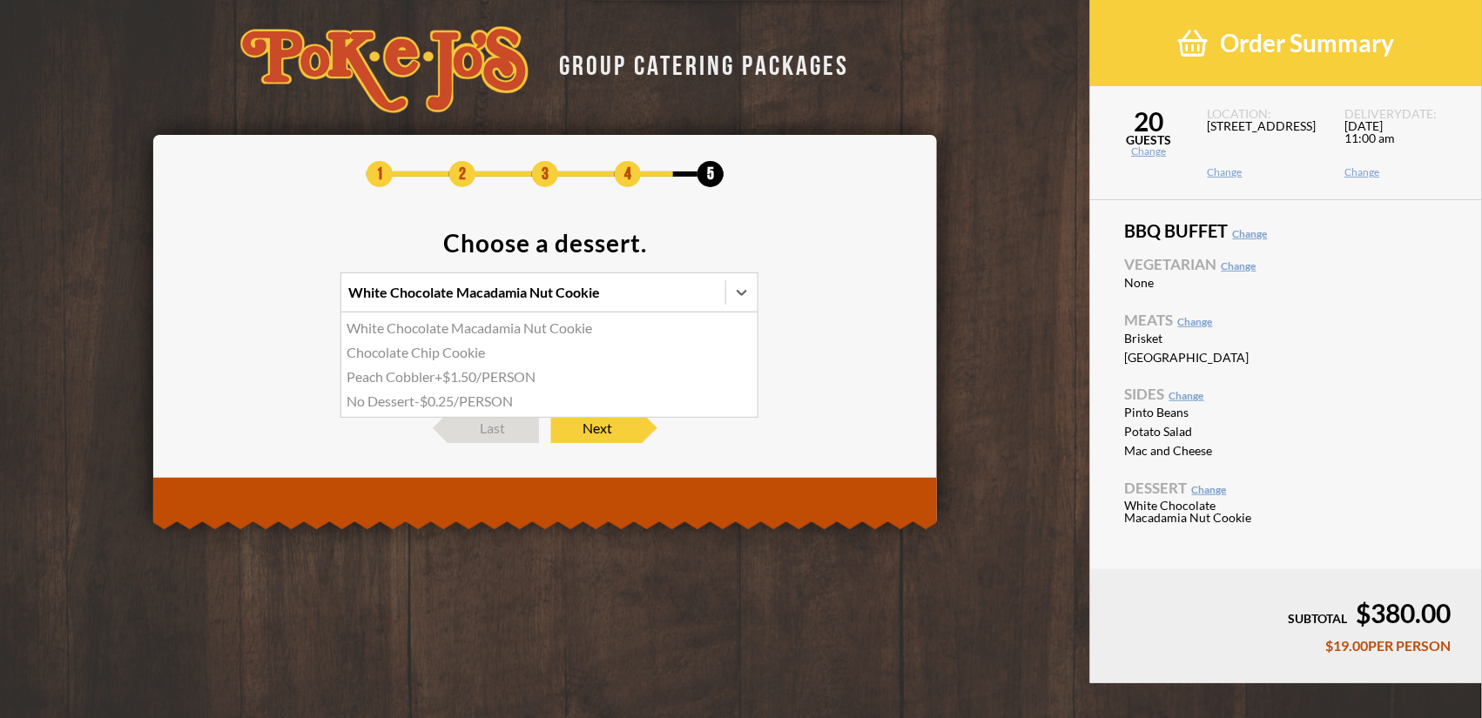
click at [739, 298] on icon at bounding box center [741, 292] width 17 height 17
click at [273, 300] on input "option White Chocolate Macadamia Nut Cookie focused, 1 of 4. 4 results availabl…" at bounding box center [273, 300] width 0 height 0
click at [744, 296] on icon at bounding box center [741, 292] width 17 height 17
click at [273, 300] on input "White Chocolate Macadamia Nut Cookie" at bounding box center [273, 300] width 0 height 0
click at [742, 360] on icon at bounding box center [741, 354] width 17 height 17
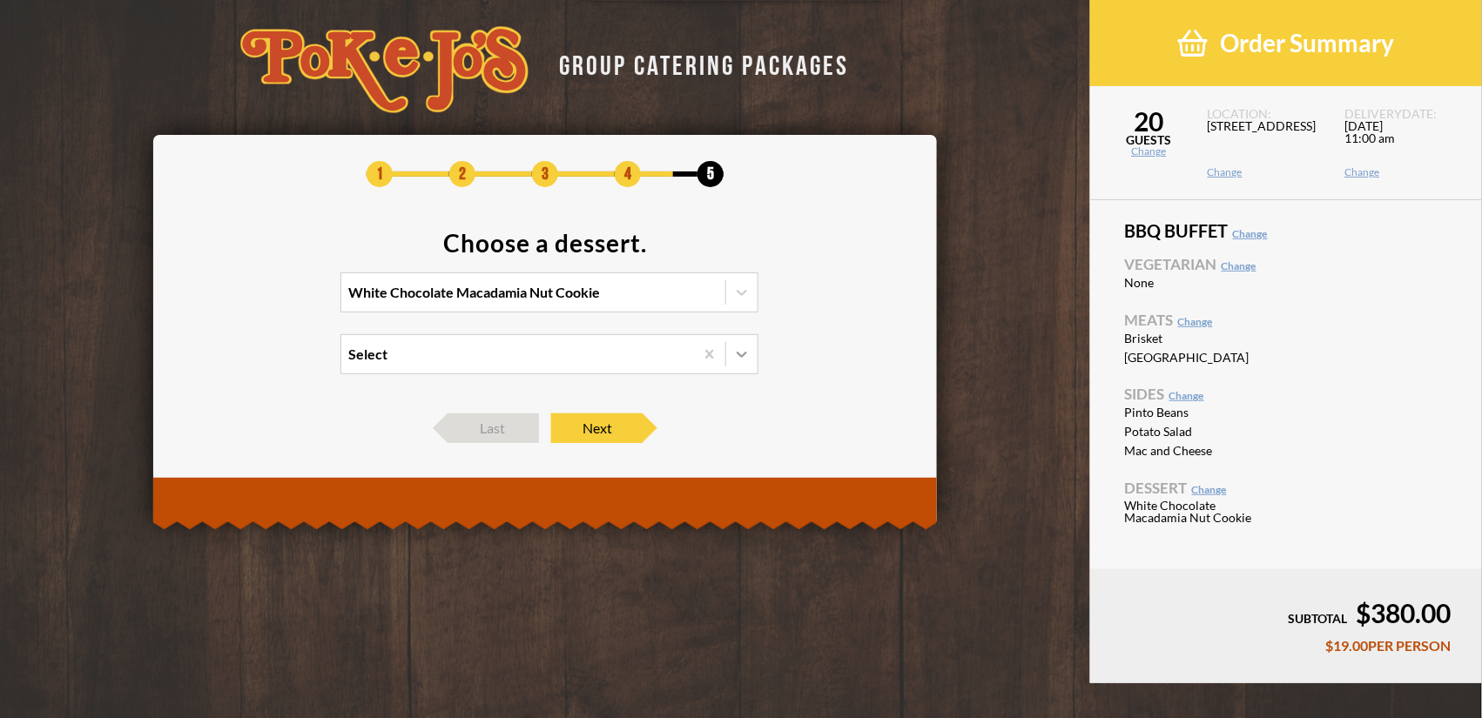
click at [273, 362] on input "Select" at bounding box center [273, 362] width 0 height 0
click at [829, 314] on section "Choose a dessert. White Chocolate Macadamia Nut Cookie Select" at bounding box center [544, 313] width 731 height 165
click at [530, 294] on div "White Chocolate Macadamia Nut Cookie" at bounding box center [474, 293] width 252 height 14
click at [273, 300] on input "option White Chocolate Macadamia Nut Cookie focused, 1 of 4. 4 results availabl…" at bounding box center [273, 300] width 0 height 0
click at [529, 325] on div "White Chocolate Macadamia Nut Cookie" at bounding box center [549, 328] width 416 height 24
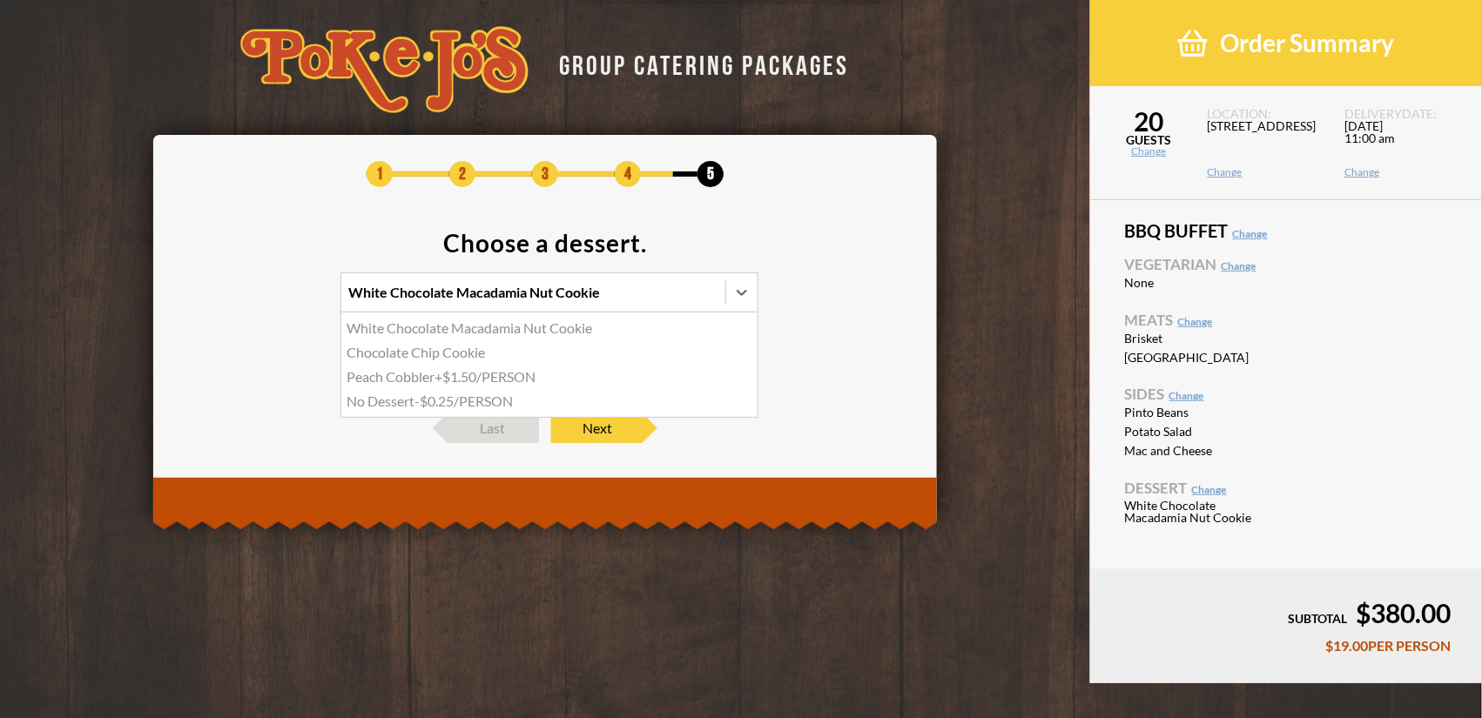
click at [273, 300] on input "option White Chocolate Macadamia Nut Cookie focused, 1 of 4. 4 results availabl…" at bounding box center [273, 300] width 0 height 0
click at [503, 360] on div "Select" at bounding box center [517, 354] width 353 height 38
click at [273, 362] on input "option Chocolate Chip Cookie focused, 1 of 2. 2 results available. Use Up and D…" at bounding box center [273, 362] width 0 height 0
click at [380, 450] on div "1 2 3 4 5 Choose a dessert. White Chocolate Macadamia Nut Cookie Select Last Ne…" at bounding box center [545, 302] width 784 height 334
click at [604, 427] on span "Next" at bounding box center [596, 429] width 91 height 30
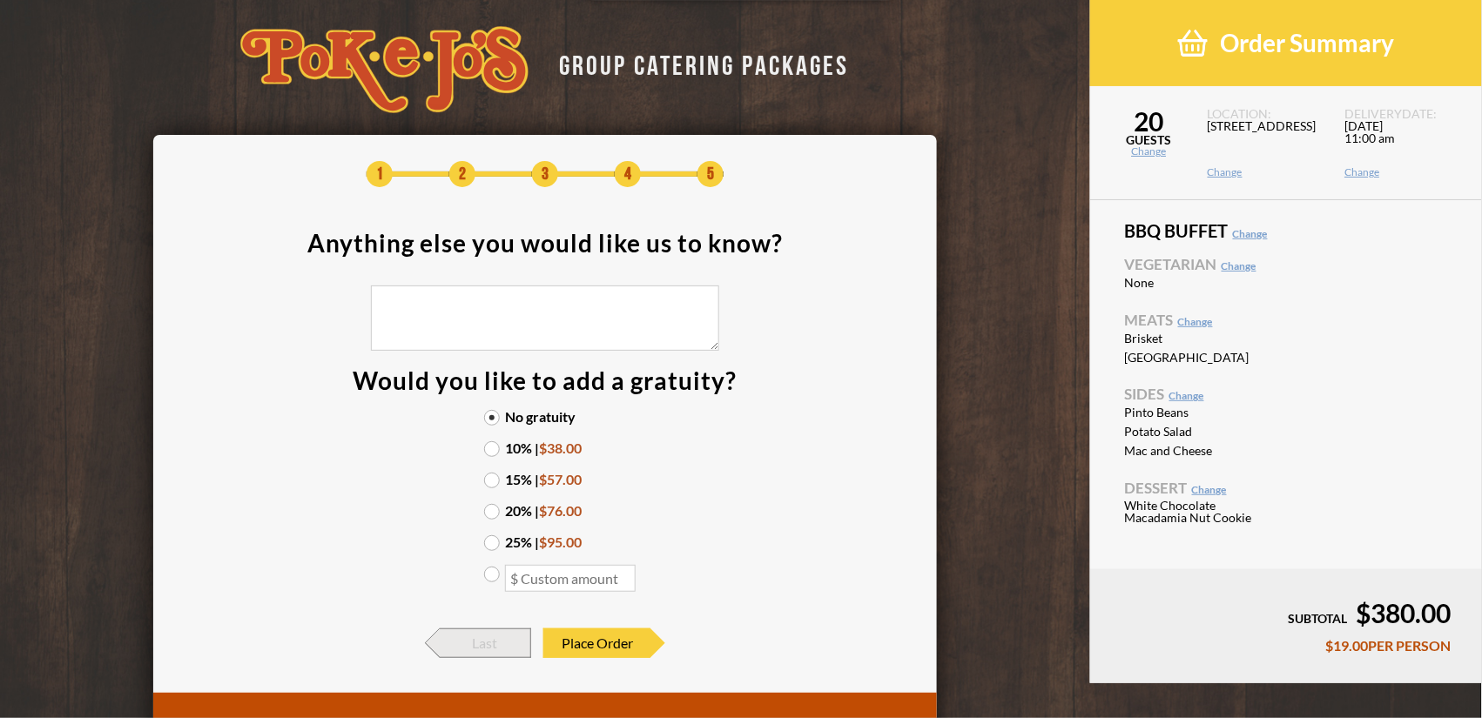
click at [481, 655] on span "Last" at bounding box center [485, 644] width 91 height 30
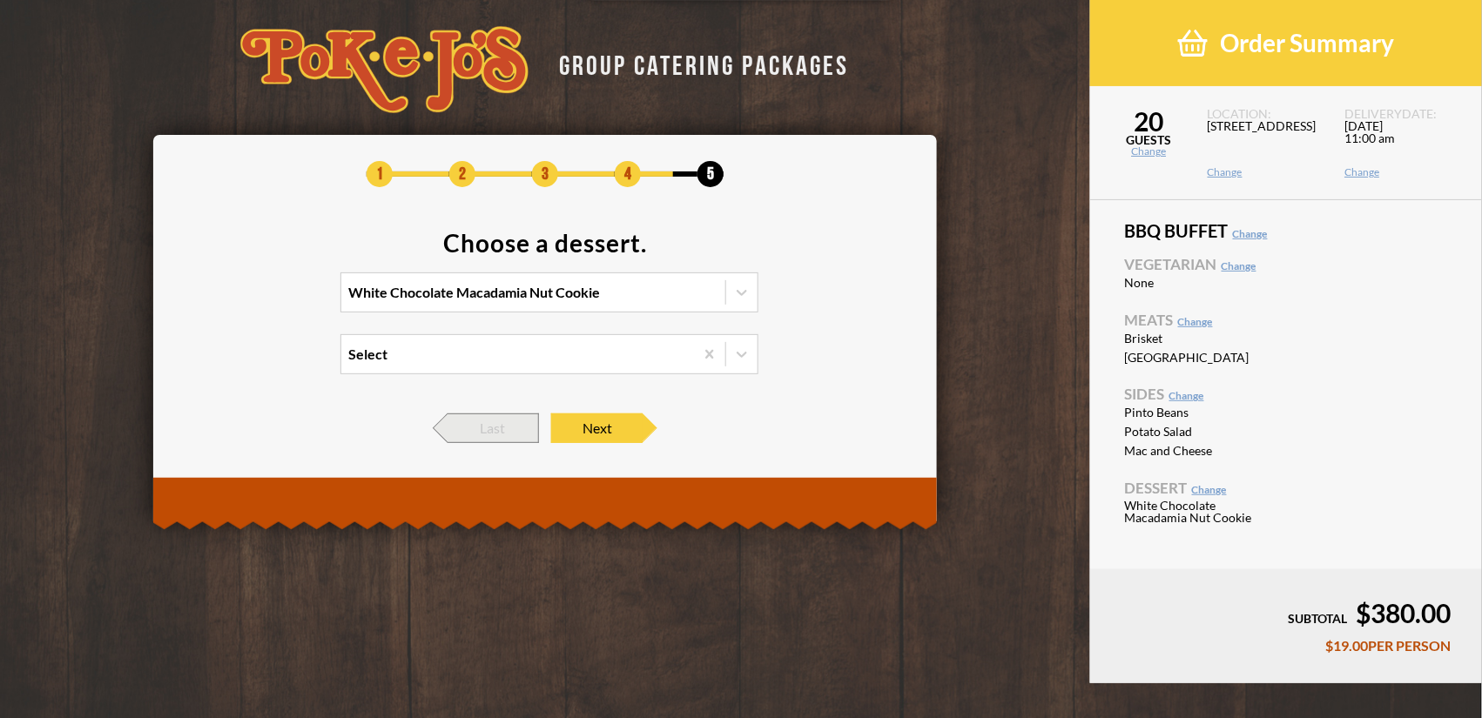
click at [489, 427] on span "Last" at bounding box center [492, 429] width 91 height 30
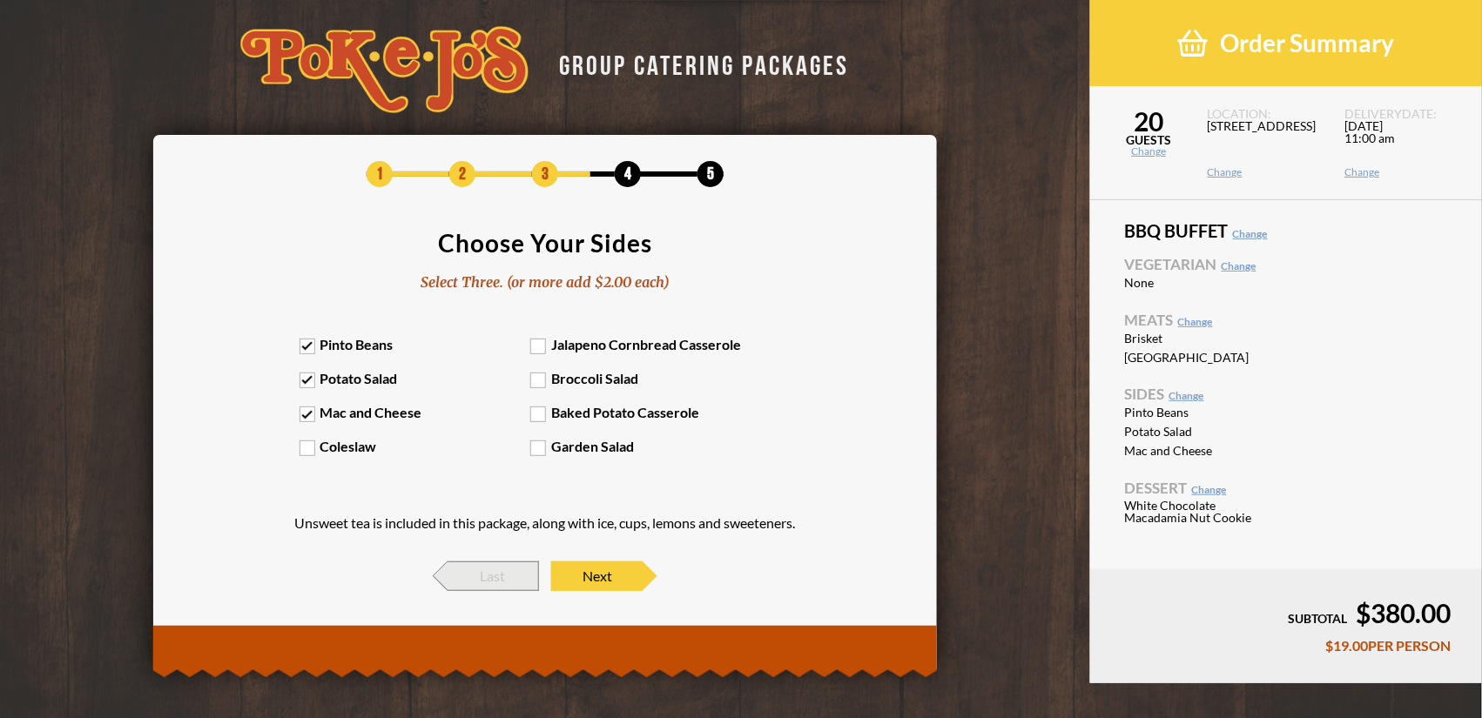
click at [450, 572] on span "Last" at bounding box center [492, 577] width 91 height 30
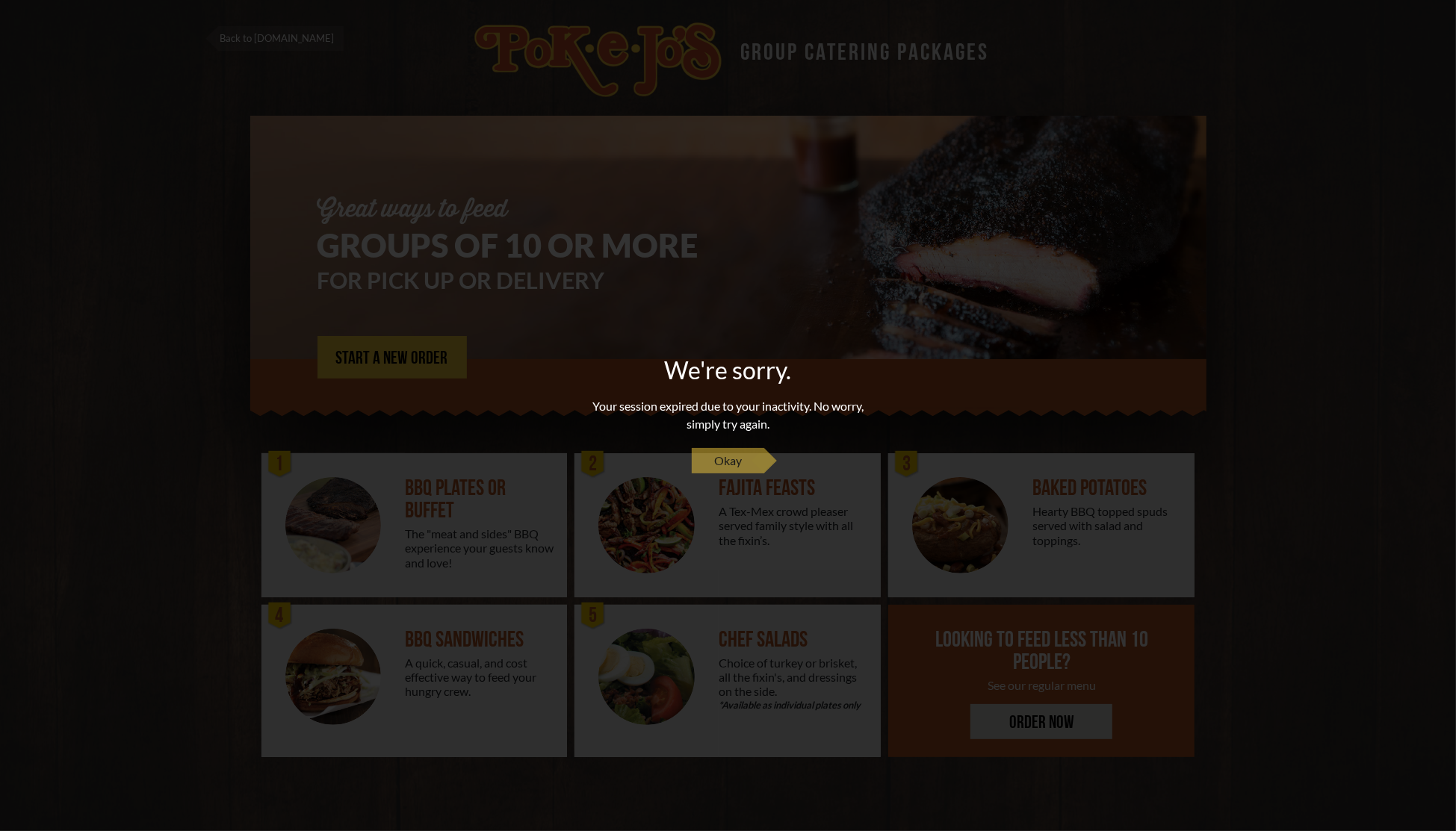
click at [717, 466] on span "Okay" at bounding box center [728, 461] width 27 height 18
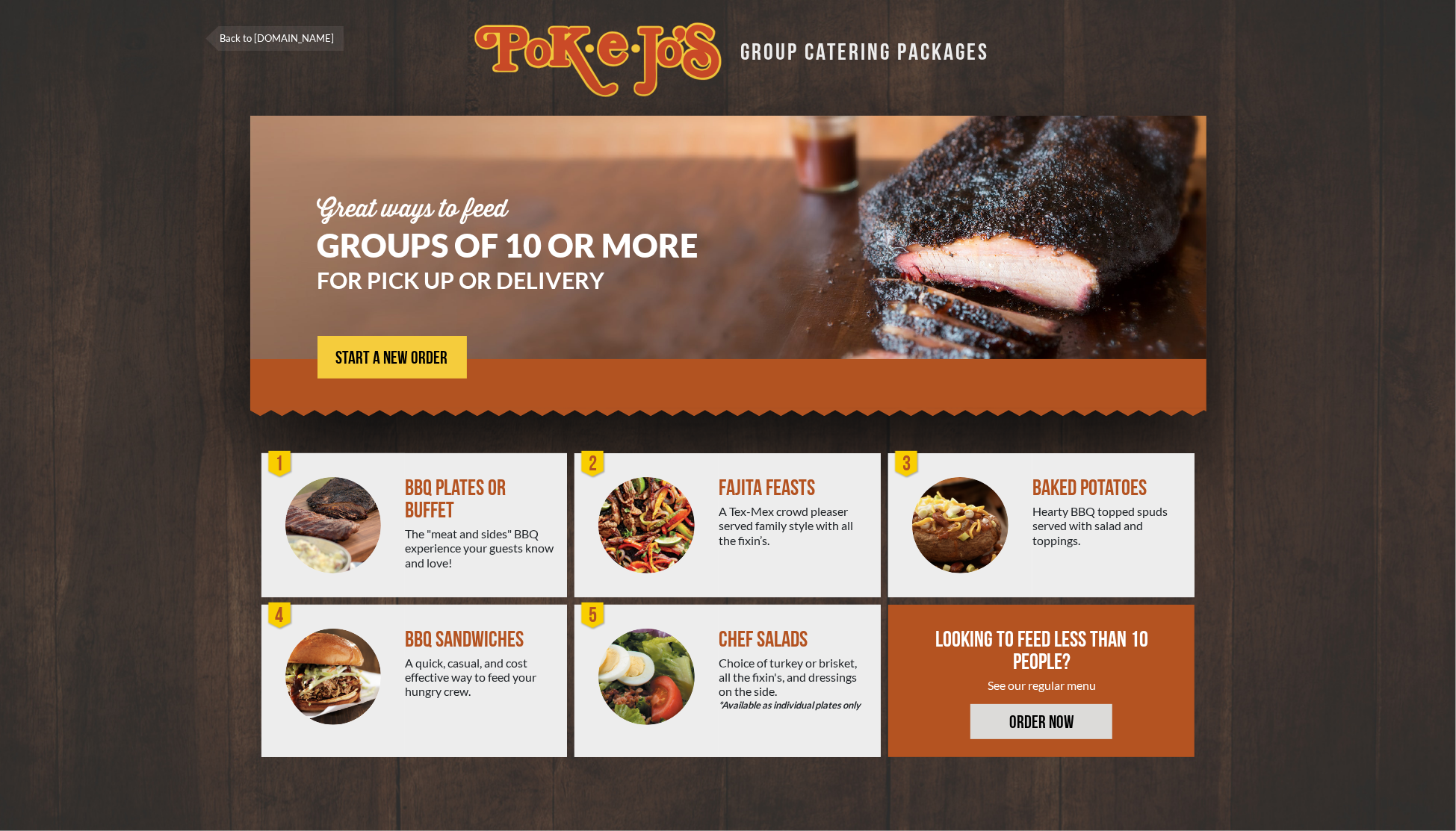
click at [414, 493] on div "BBQ PLATES OR BUFFET" at bounding box center [480, 499] width 150 height 45
click at [421, 355] on span "START A NEW ORDER" at bounding box center [392, 358] width 112 height 18
